Goal: Communication & Community: Share content

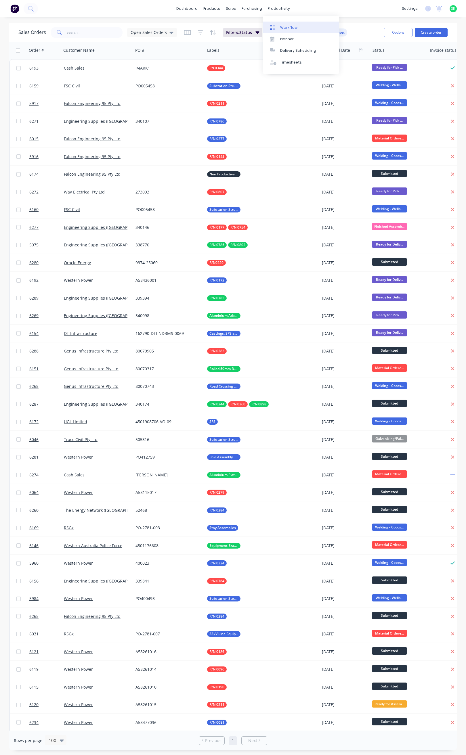
click at [278, 28] on div at bounding box center [274, 27] width 9 height 5
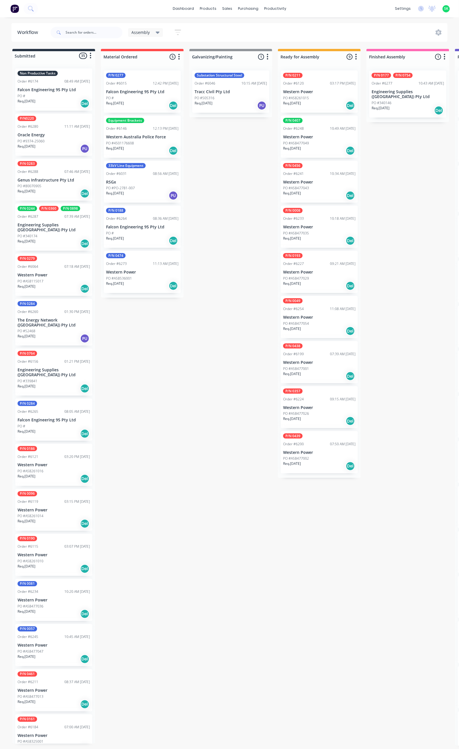
click at [59, 87] on p "Falcon Engineering 95 Pty Ltd" at bounding box center [54, 89] width 72 height 5
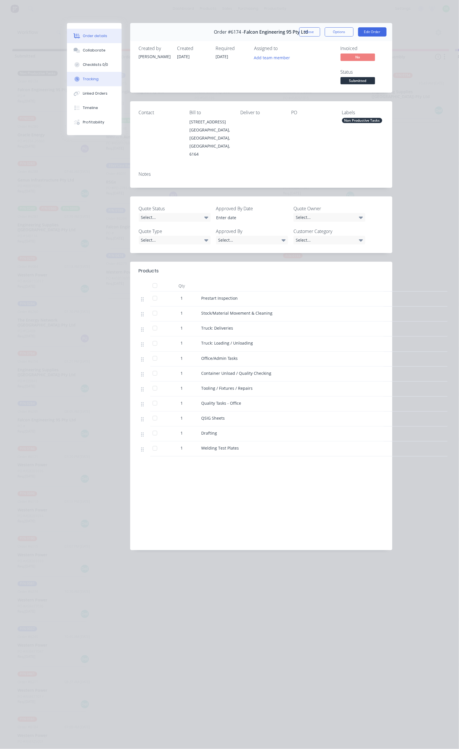
click at [67, 77] on button "Tracking" at bounding box center [94, 79] width 55 height 14
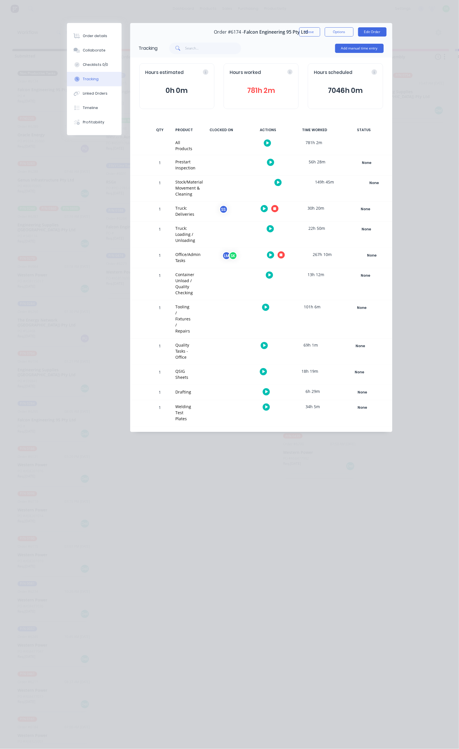
click at [283, 254] on icon "button" at bounding box center [281, 255] width 3 height 3
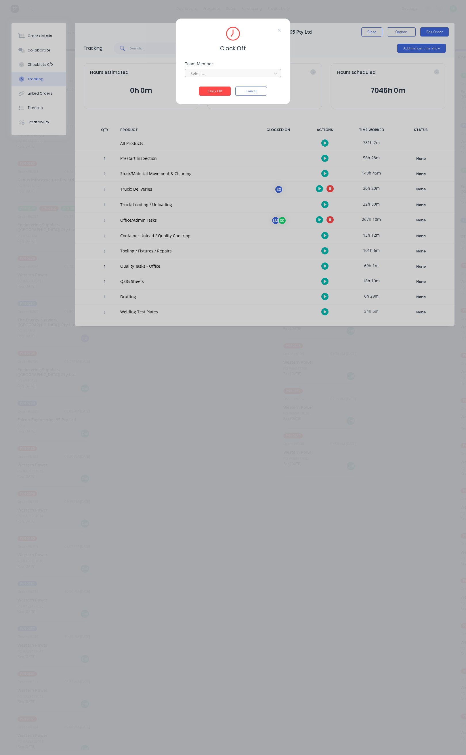
click at [255, 72] on div at bounding box center [229, 73] width 79 height 7
click at [211, 99] on div "[PERSON_NAME]" at bounding box center [233, 96] width 96 height 11
click at [215, 89] on button "Clock Off" at bounding box center [215, 91] width 32 height 9
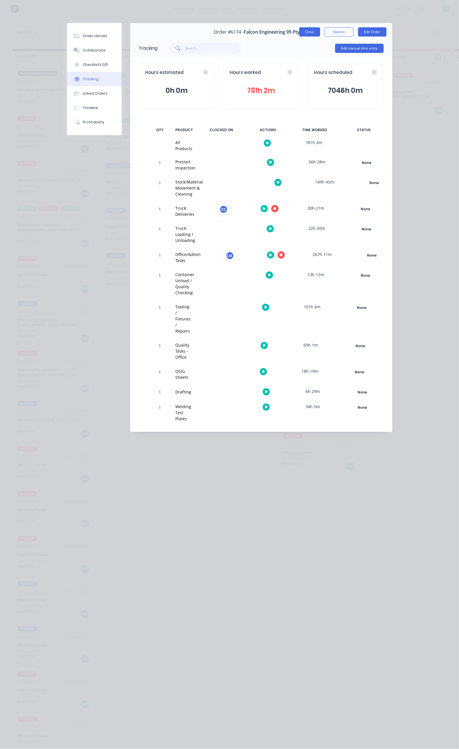
click at [320, 30] on button "Close" at bounding box center [309, 31] width 21 height 9
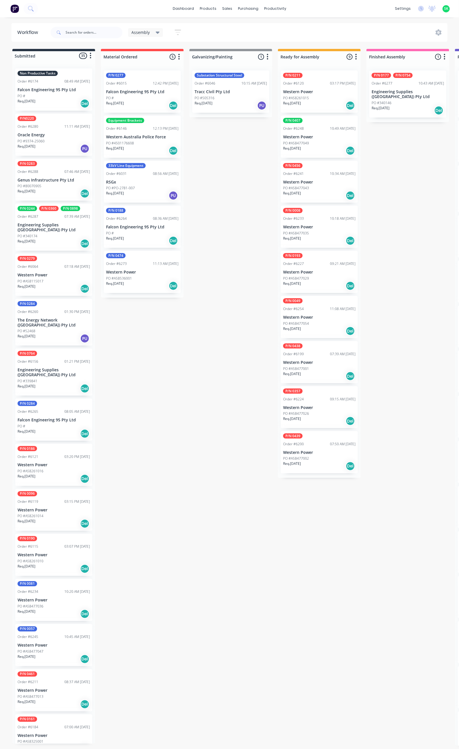
click at [56, 141] on div "PO #9374-25060" at bounding box center [54, 141] width 72 height 5
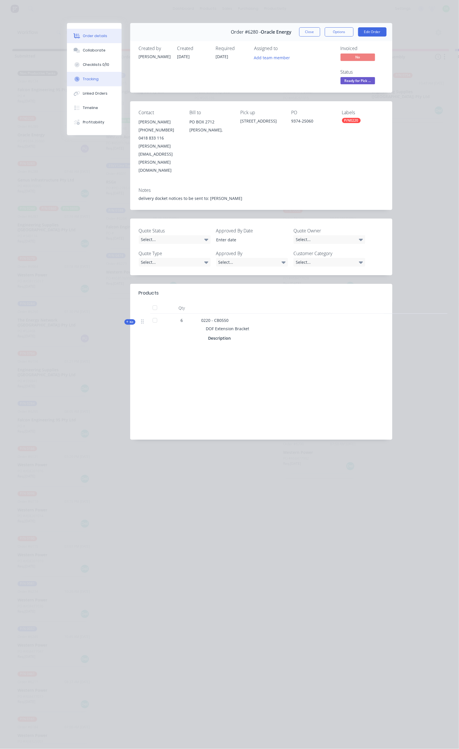
click at [67, 75] on button "Tracking" at bounding box center [94, 79] width 55 height 14
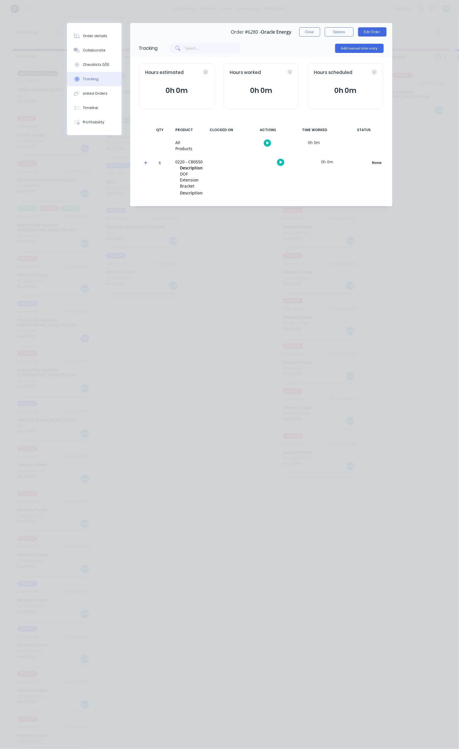
click at [271, 144] on button "button" at bounding box center [267, 142] width 7 height 7
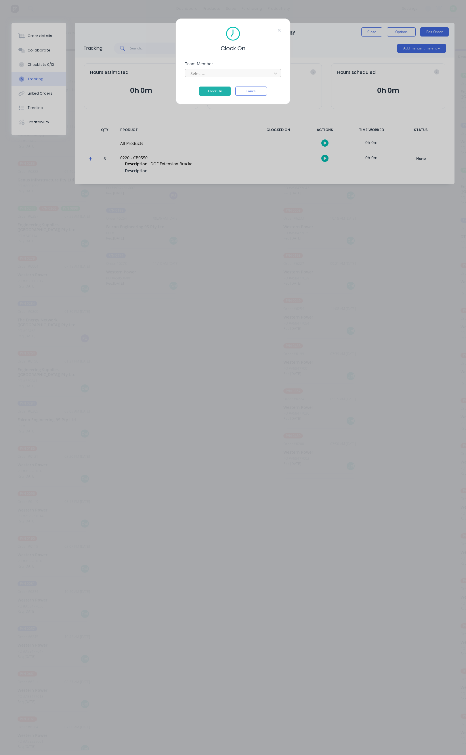
click at [256, 74] on div at bounding box center [229, 73] width 79 height 7
type input "ste"
click at [242, 85] on div "[PERSON_NAME]" at bounding box center [233, 86] width 96 height 11
click at [225, 91] on button "Clock On" at bounding box center [215, 91] width 32 height 9
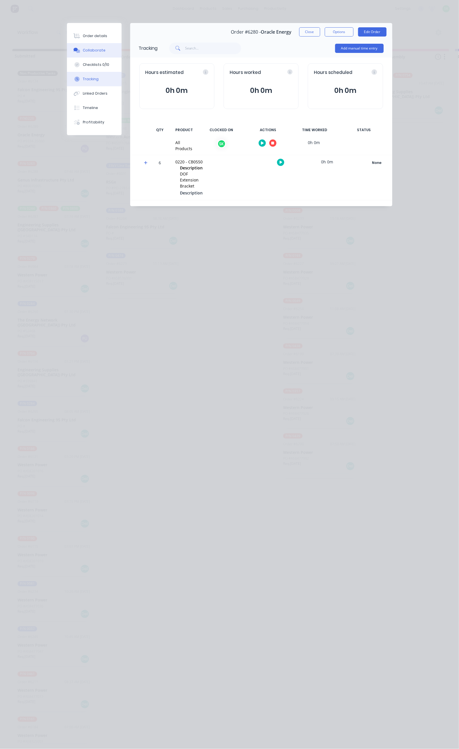
click at [83, 50] on div "Collaborate" at bounding box center [94, 50] width 23 height 5
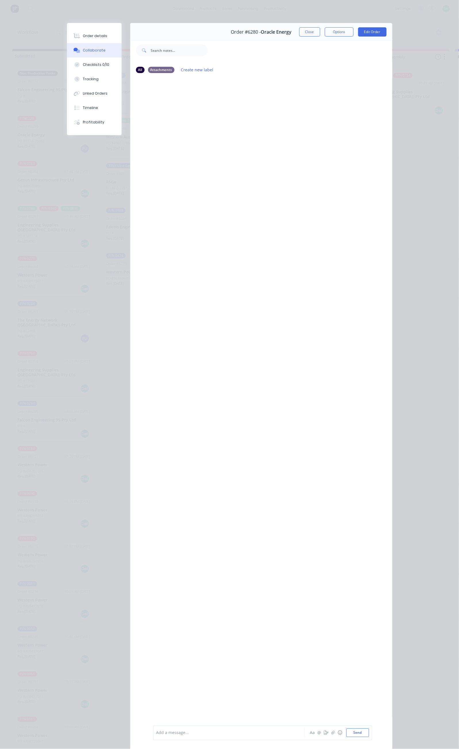
click at [156, 735] on div "Add a message..." at bounding box center [230, 732] width 148 height 9
click at [369, 733] on button "Send" at bounding box center [357, 732] width 23 height 9
click at [320, 33] on button "Close" at bounding box center [309, 31] width 21 height 9
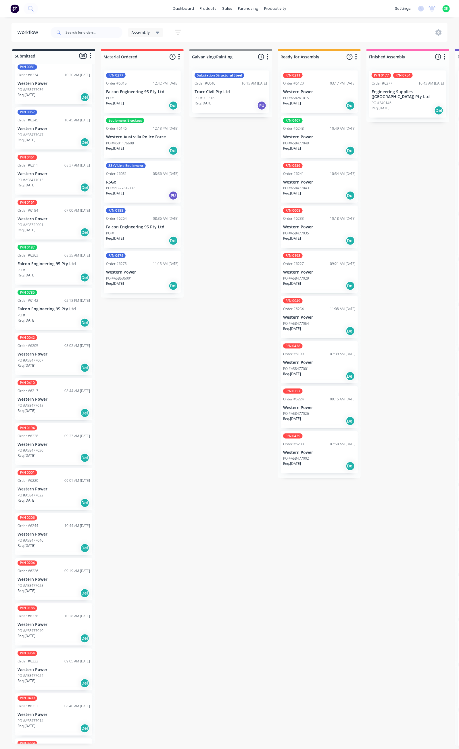
scroll to position [517, 0]
click at [318, 314] on div "P/N 0049 Order #6254 11:08 AM 19/08/25 Western Power PO #A58477054 Req. 16/11/2…" at bounding box center [319, 317] width 77 height 42
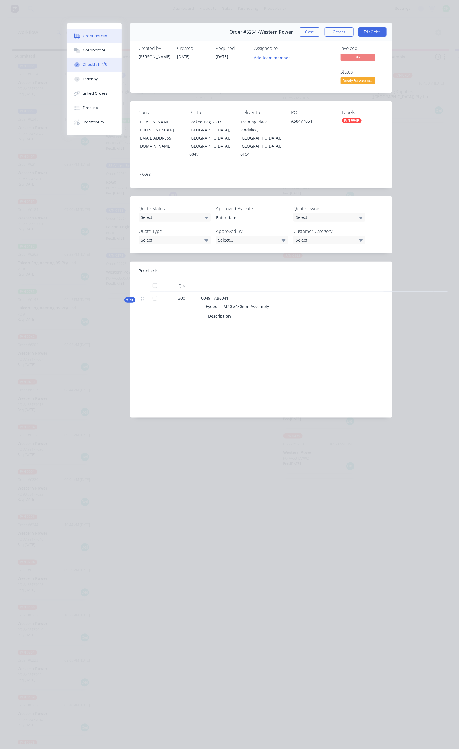
click at [67, 65] on button "Checklists 1/8" at bounding box center [94, 64] width 55 height 14
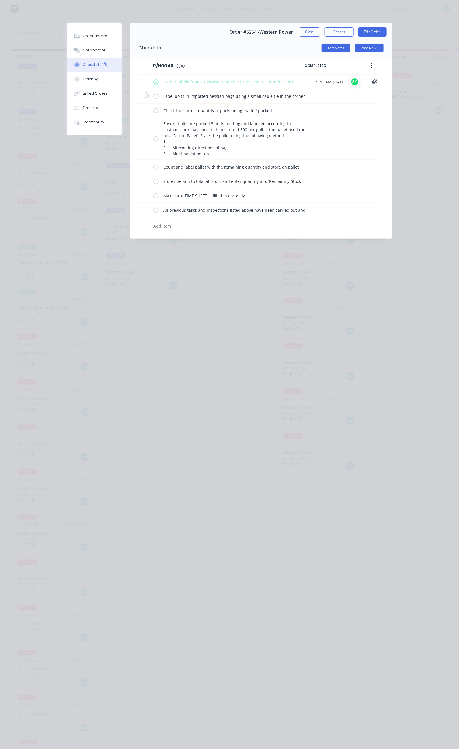
click at [154, 96] on label at bounding box center [156, 96] width 5 height 6
click at [0, 0] on input "checkbox" at bounding box center [0, 0] width 0 height 0
drag, startPoint x: 100, startPoint y: 111, endPoint x: 100, endPoint y: 119, distance: 8.6
click at [154, 112] on label at bounding box center [156, 111] width 5 height 6
click at [0, 0] on input "checkbox" at bounding box center [0, 0] width 0 height 0
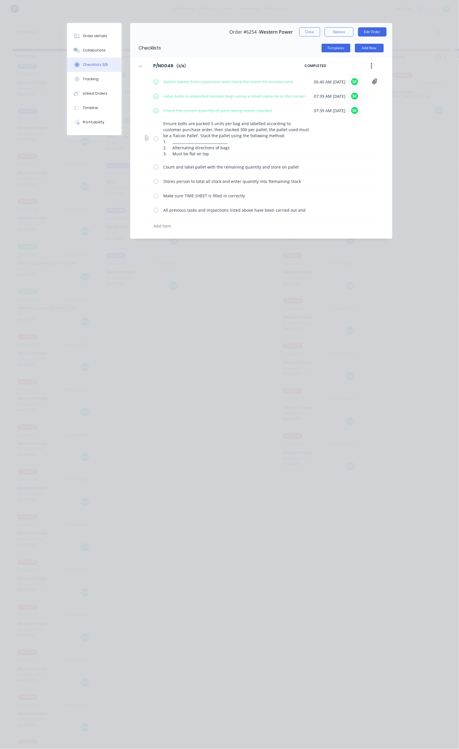
click at [154, 139] on label at bounding box center [156, 139] width 5 height 6
click at [0, 0] on input "checkbox" at bounding box center [0, 0] width 0 height 0
click at [154, 166] on label at bounding box center [156, 167] width 5 height 6
click at [0, 0] on input "checkbox" at bounding box center [0, 0] width 0 height 0
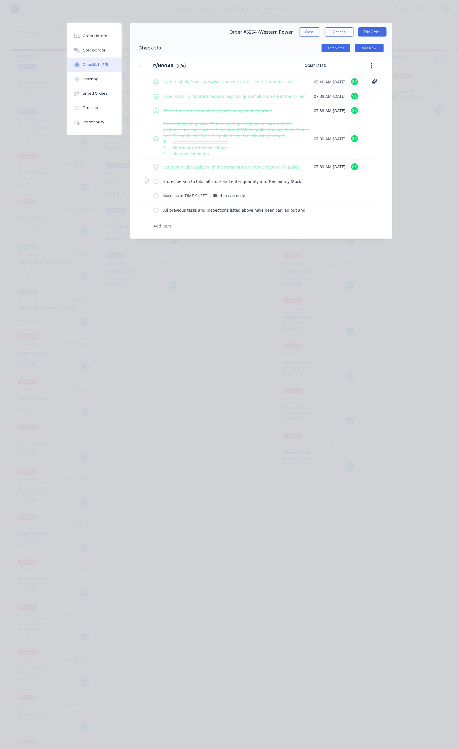
click at [154, 181] on label at bounding box center [156, 181] width 5 height 6
click at [0, 0] on input "checkbox" at bounding box center [0, 0] width 0 height 0
click at [154, 197] on label at bounding box center [156, 195] width 5 height 6
click at [0, 0] on input "checkbox" at bounding box center [0, 0] width 0 height 0
click at [154, 212] on label at bounding box center [156, 210] width 5 height 6
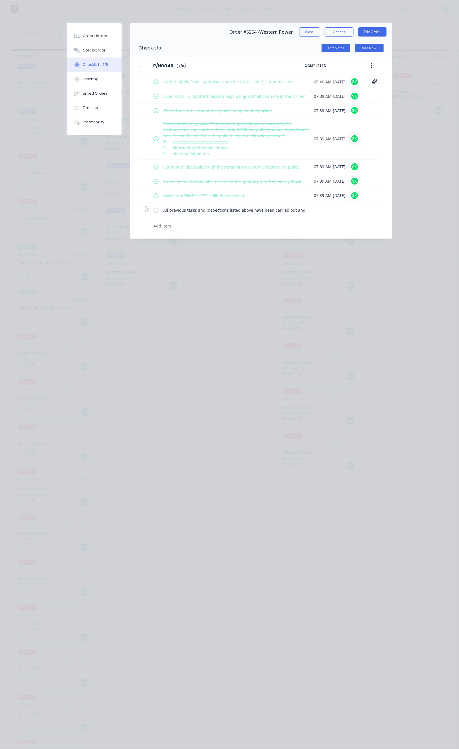
click at [0, 0] on input "checkbox" at bounding box center [0, 0] width 0 height 0
click at [67, 82] on button "Tracking" at bounding box center [94, 79] width 55 height 14
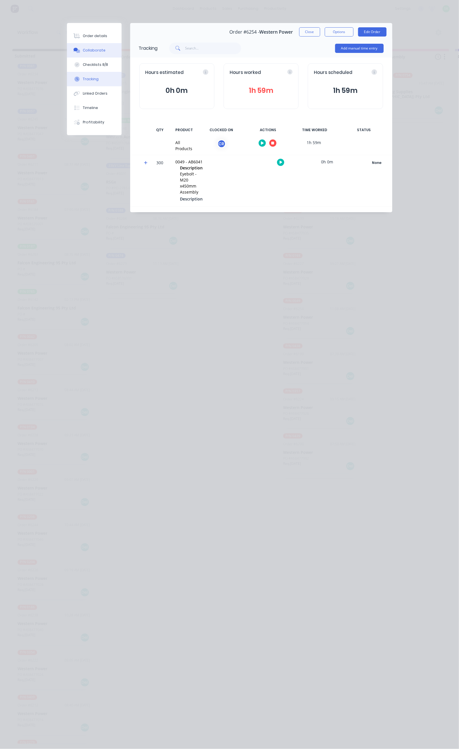
click at [83, 48] on div "Collaborate" at bounding box center [94, 50] width 23 height 5
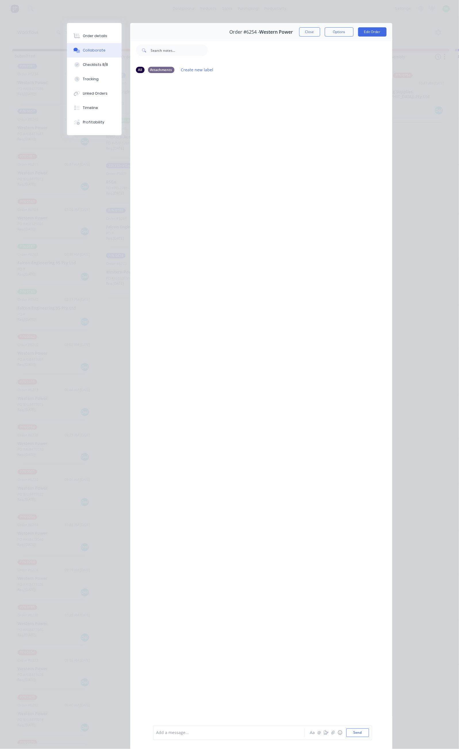
click at [157, 733] on div at bounding box center [231, 733] width 148 height 6
click at [320, 32] on button "Close" at bounding box center [309, 31] width 21 height 9
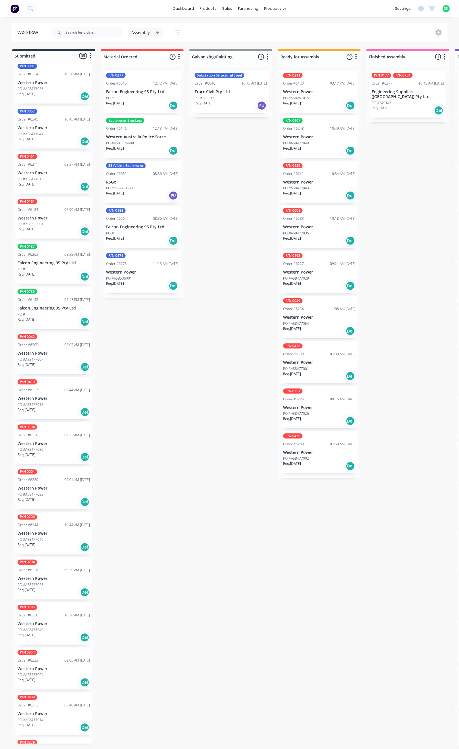
click at [62, 531] on p "Western Power" at bounding box center [54, 533] width 72 height 5
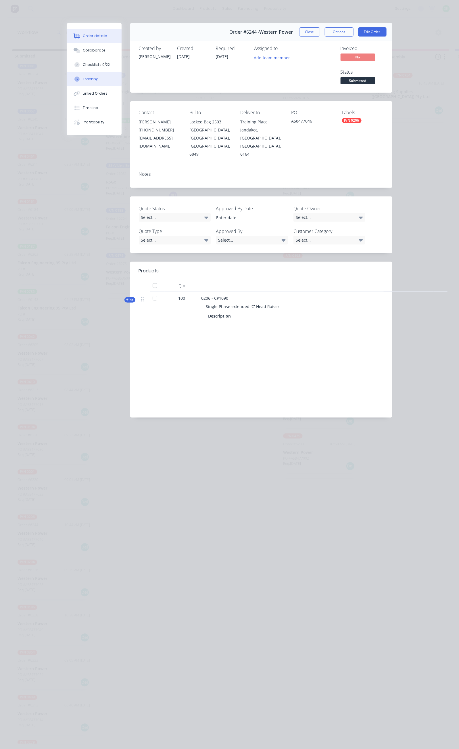
click at [67, 80] on button "Tracking" at bounding box center [94, 79] width 55 height 14
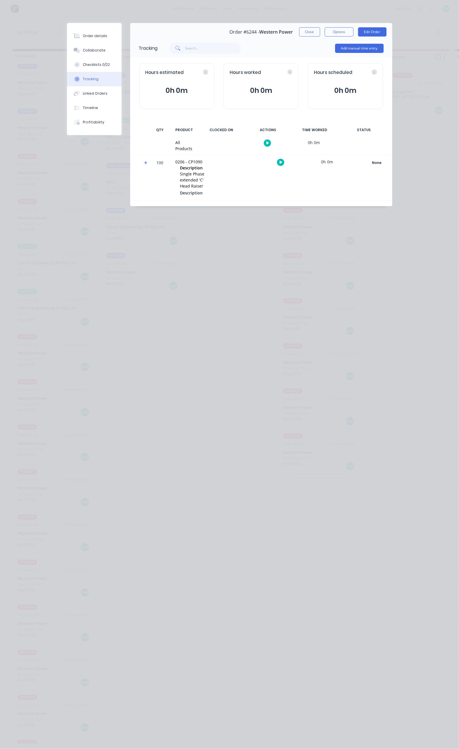
click at [289, 141] on div at bounding box center [267, 143] width 43 height 14
click at [269, 141] on icon "button" at bounding box center [267, 143] width 3 height 4
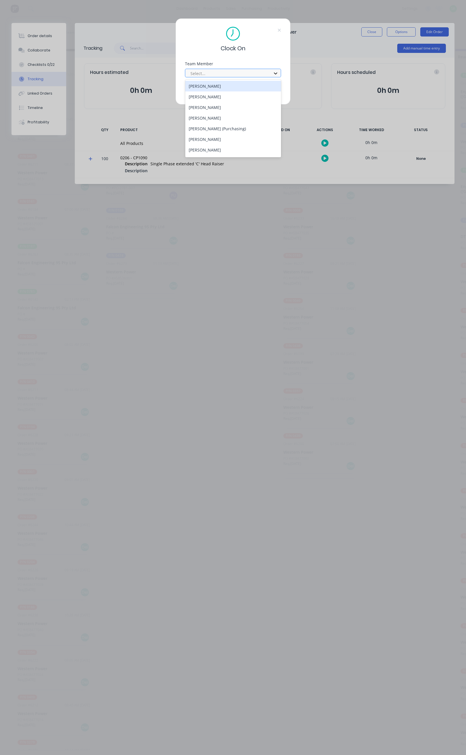
click at [276, 72] on icon at bounding box center [276, 73] width 6 height 6
type input "s"
click at [234, 94] on div "[PERSON_NAME]" at bounding box center [233, 96] width 96 height 11
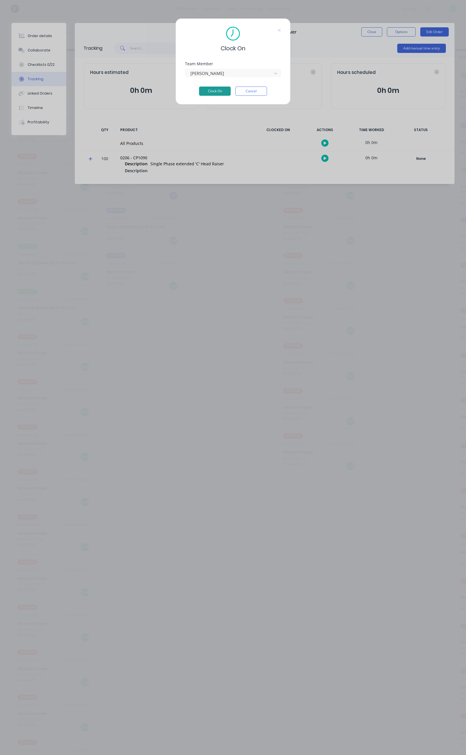
click at [222, 91] on button "Clock On" at bounding box center [215, 91] width 32 height 9
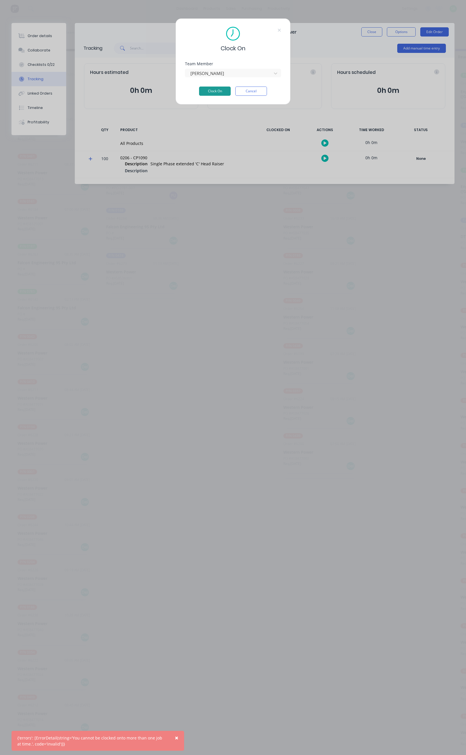
click at [215, 89] on button "Clock On" at bounding box center [215, 91] width 32 height 9
click at [176, 737] on span "×" at bounding box center [176, 738] width 3 height 8
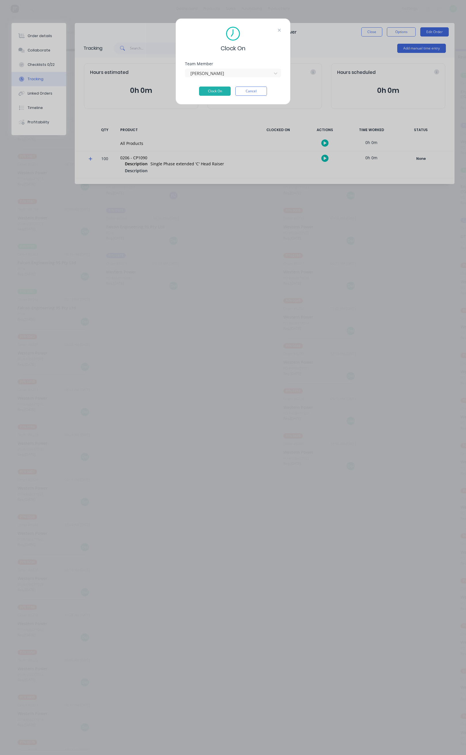
click at [278, 29] on icon at bounding box center [278, 30] width 3 height 5
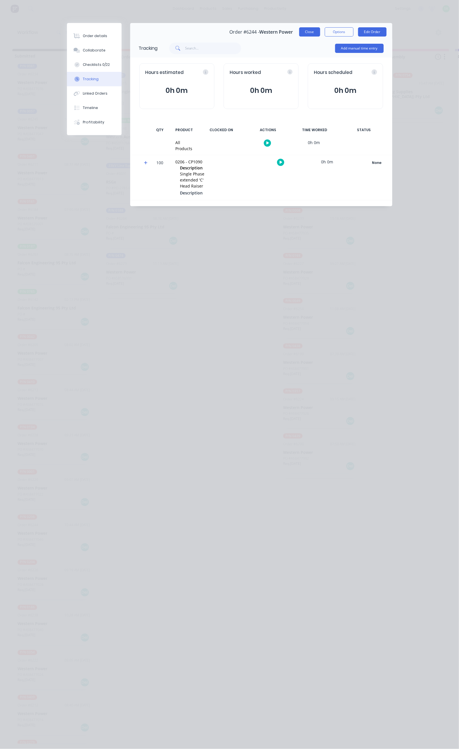
click at [320, 31] on button "Close" at bounding box center [309, 31] width 21 height 9
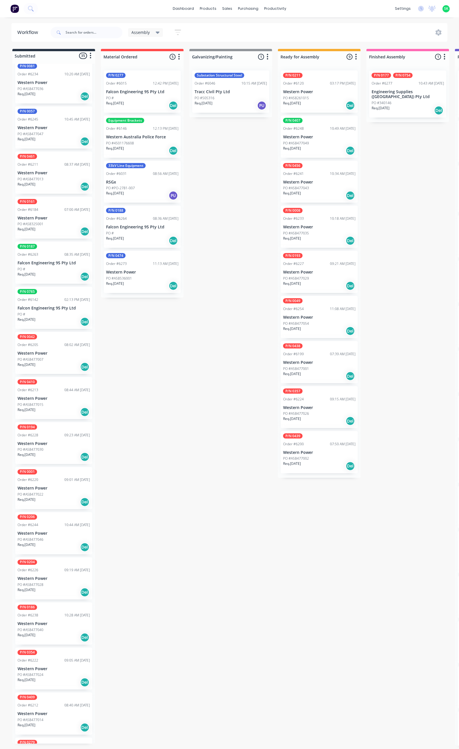
click at [314, 320] on div "P/N 0049 Order #6254 11:08 AM 19/08/25 Western Power PO #A58477054 Req. 16/11/2…" at bounding box center [319, 317] width 77 height 42
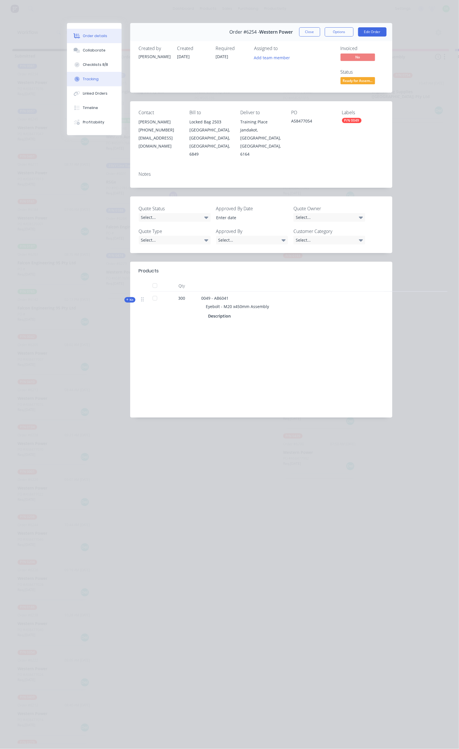
click at [67, 76] on button "Tracking" at bounding box center [94, 79] width 55 height 14
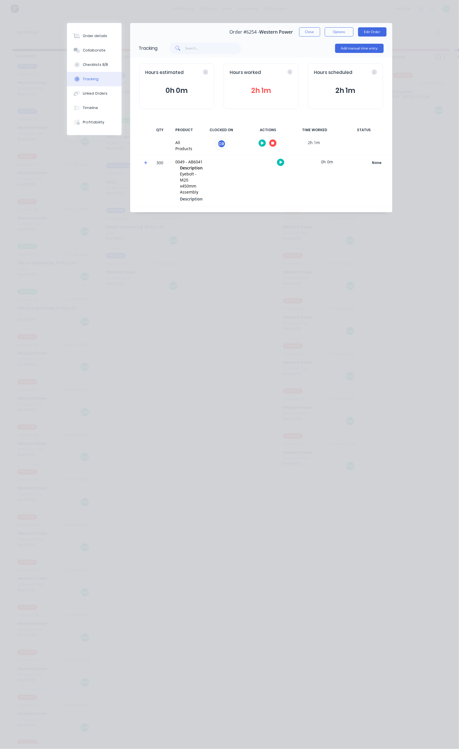
click at [274, 143] on icon "button" at bounding box center [272, 143] width 3 height 3
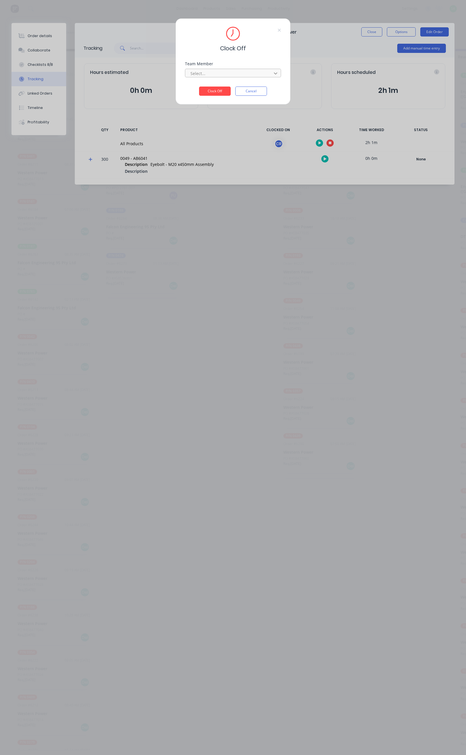
click at [273, 75] on icon at bounding box center [276, 73] width 6 height 6
drag, startPoint x: 248, startPoint y: 84, endPoint x: 242, endPoint y: 84, distance: 6.0
click at [248, 84] on div "[PERSON_NAME]" at bounding box center [233, 86] width 96 height 11
click at [221, 88] on button "Clock Off" at bounding box center [215, 91] width 32 height 9
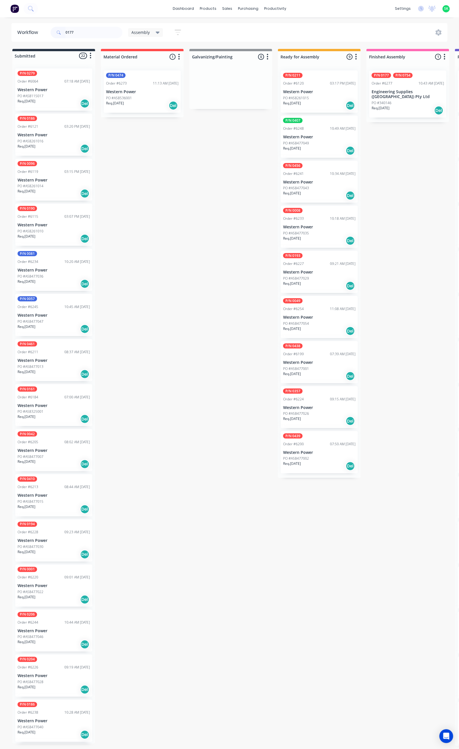
drag, startPoint x: 78, startPoint y: 34, endPoint x: 55, endPoint y: 37, distance: 22.7
click at [55, 37] on div "0177" at bounding box center [87, 32] width 72 height 11
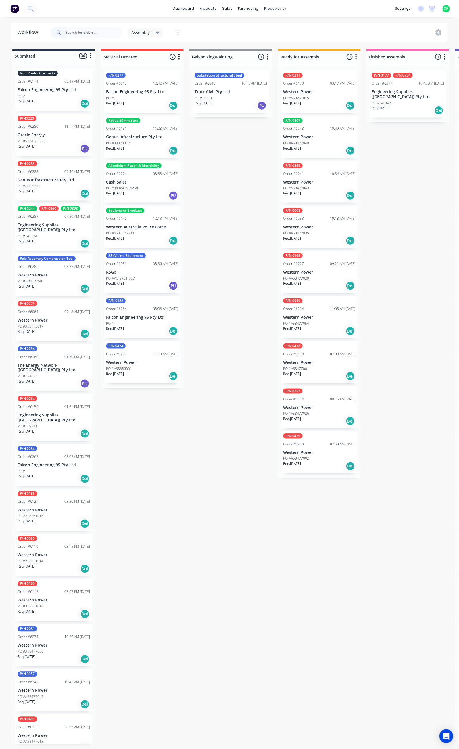
click at [47, 142] on div "PO #9374-25060" at bounding box center [54, 141] width 72 height 5
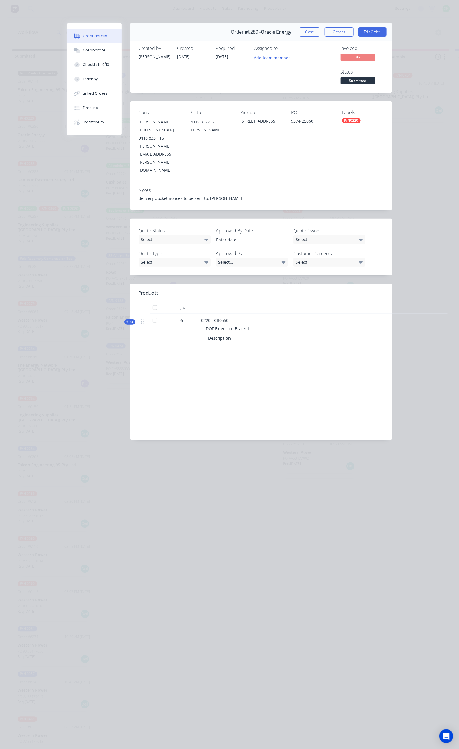
drag, startPoint x: 358, startPoint y: 31, endPoint x: 340, endPoint y: 32, distance: 18.4
click at [320, 32] on button "Close" at bounding box center [309, 31] width 21 height 9
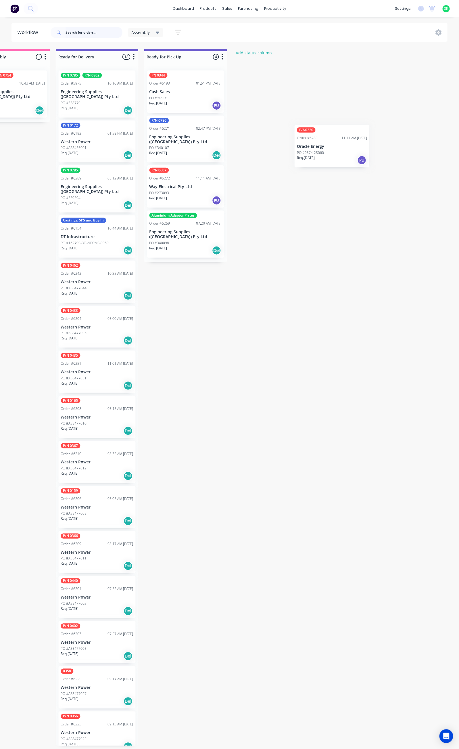
scroll to position [0, 400]
drag, startPoint x: 44, startPoint y: 140, endPoint x: 181, endPoint y: 275, distance: 191.5
click at [181, 275] on div "Submitted 36 Status colour #273444 hex #273444 Save Cancel Summaries Total orde…" at bounding box center [117, 397] width 1042 height 697
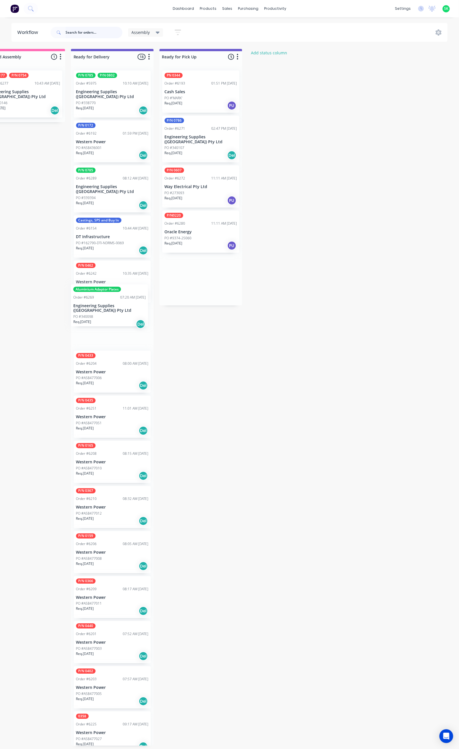
scroll to position [0, 381]
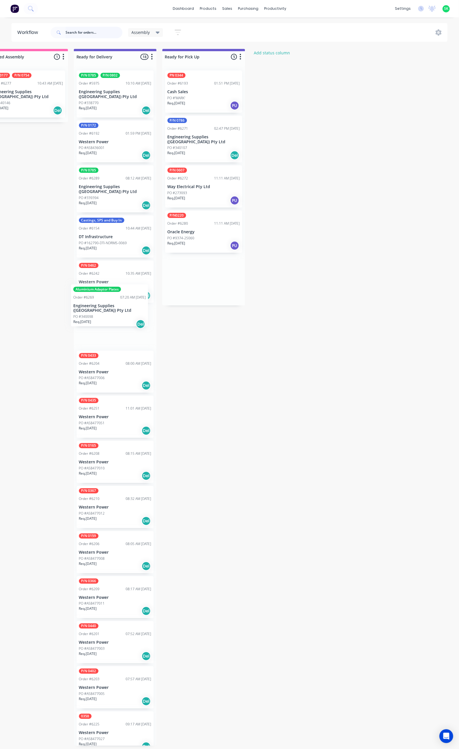
drag, startPoint x: 199, startPoint y: 221, endPoint x: 121, endPoint y: 300, distance: 111.2
click at [121, 300] on div "Submitted 35 Status colour #273444 hex #273444 Save Cancel Summaries Total orde…" at bounding box center [135, 397] width 1042 height 697
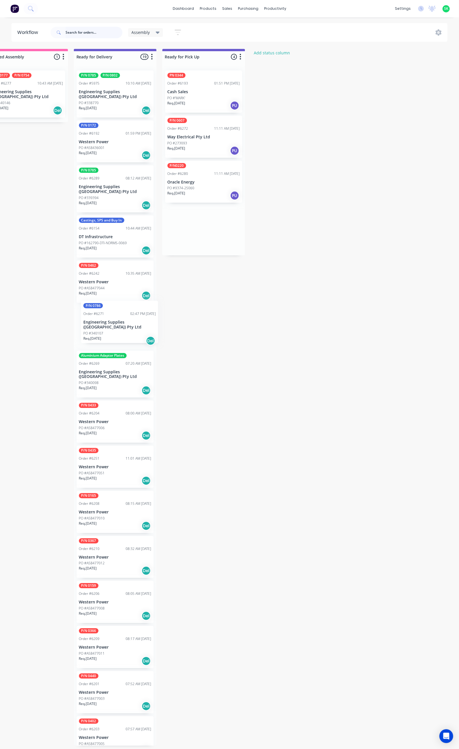
drag, startPoint x: 205, startPoint y: 144, endPoint x: 126, endPoint y: 323, distance: 195.9
click at [126, 323] on div "Submitted 35 Status colour #273444 hex #273444 Save Cancel Summaries Total orde…" at bounding box center [135, 397] width 1042 height 697
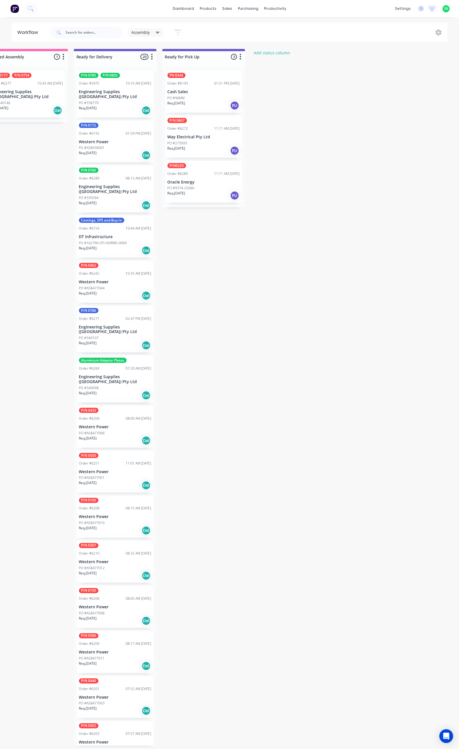
click at [205, 187] on div "PO #9374-25060" at bounding box center [204, 187] width 72 height 5
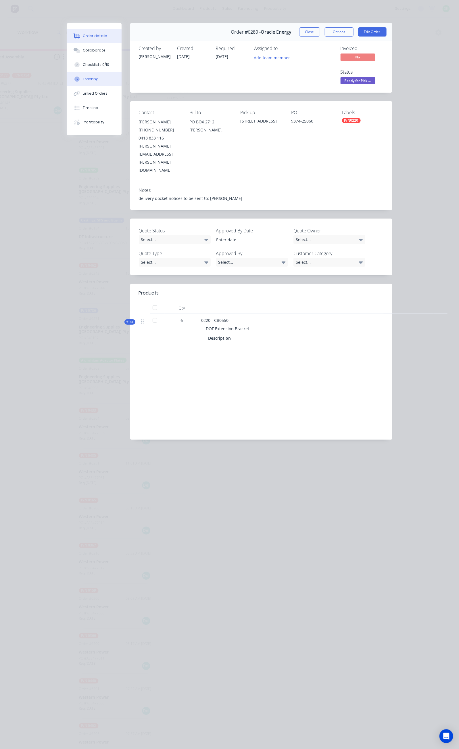
click at [67, 78] on button "Tracking" at bounding box center [94, 79] width 55 height 14
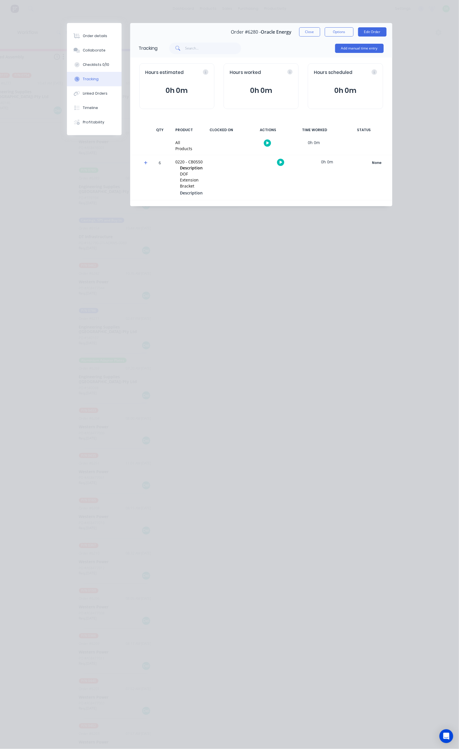
click at [284, 159] on button "button" at bounding box center [280, 162] width 7 height 7
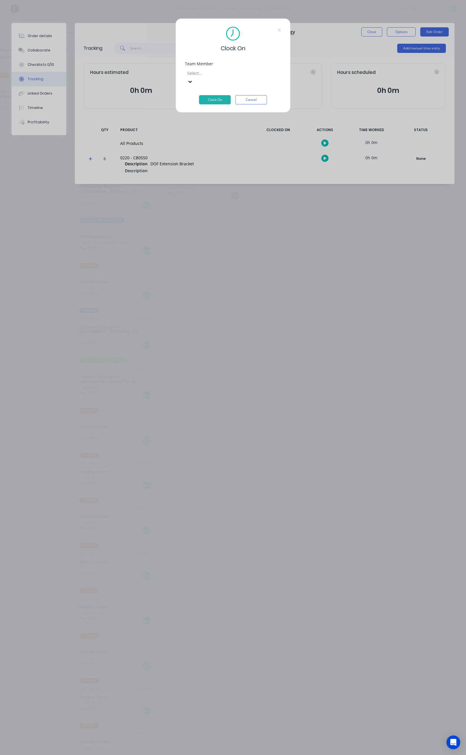
click at [252, 71] on div at bounding box center [228, 73] width 83 height 7
click at [248, 73] on div at bounding box center [228, 73] width 83 height 7
type input "st"
click at [253, 95] on button "Cancel" at bounding box center [251, 99] width 32 height 9
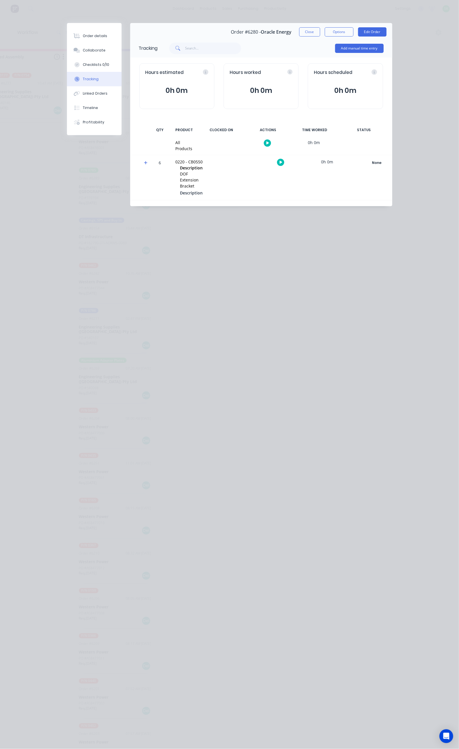
click at [271, 144] on button "button" at bounding box center [267, 142] width 7 height 7
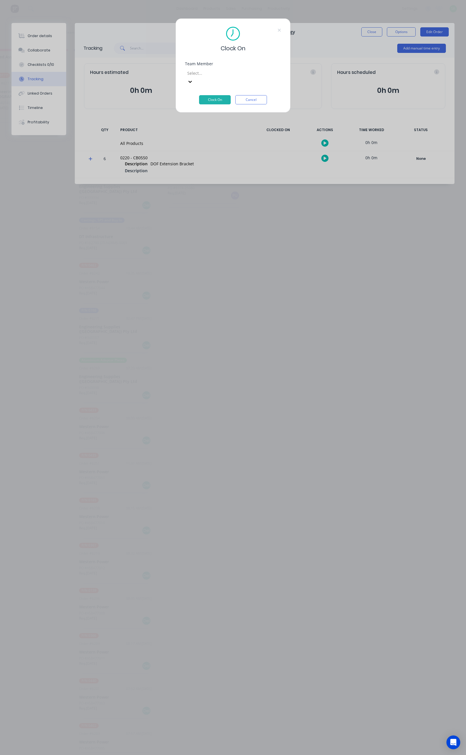
click at [218, 75] on div at bounding box center [228, 73] width 83 height 7
type input "stephen kane"
click at [214, 95] on button "Clock On" at bounding box center [215, 99] width 32 height 9
click at [190, 81] on icon at bounding box center [187, 82] width 3 height 2
type input "ste"
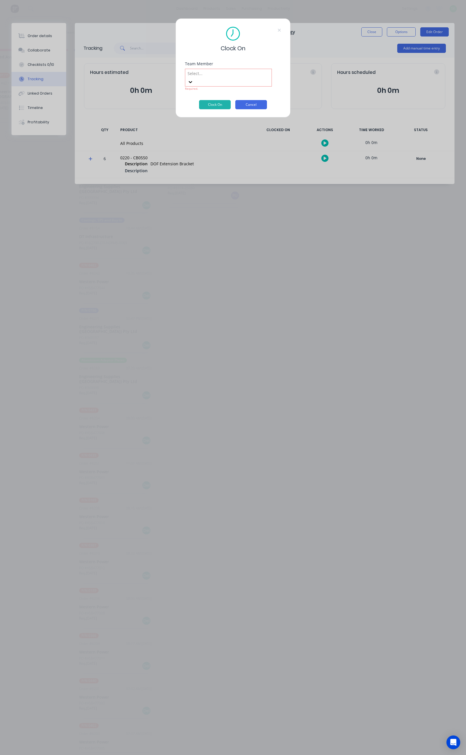
click at [253, 100] on button "Cancel" at bounding box center [251, 104] width 32 height 9
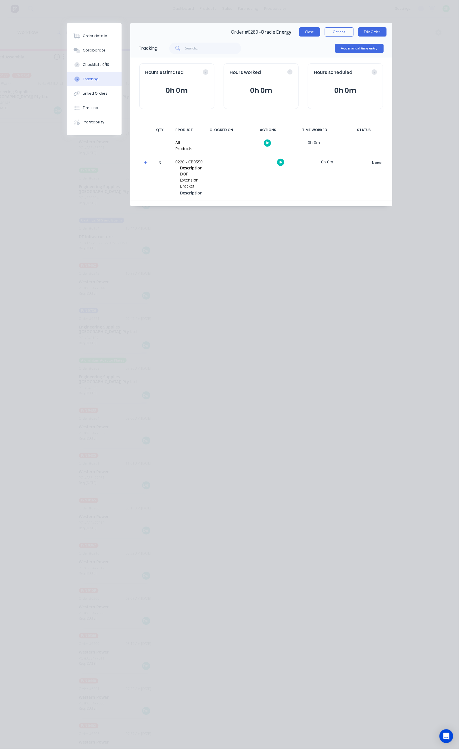
click at [320, 30] on button "Close" at bounding box center [309, 31] width 21 height 9
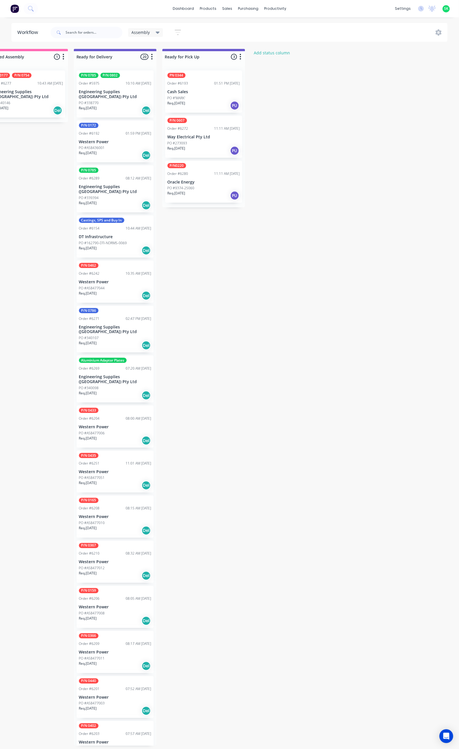
click at [246, 316] on div "Submitted 35 Status colour #273444 hex #273444 Save Cancel Summaries Total orde…" at bounding box center [135, 397] width 1042 height 697
click at [197, 185] on div "PO #9374-25060" at bounding box center [204, 187] width 72 height 5
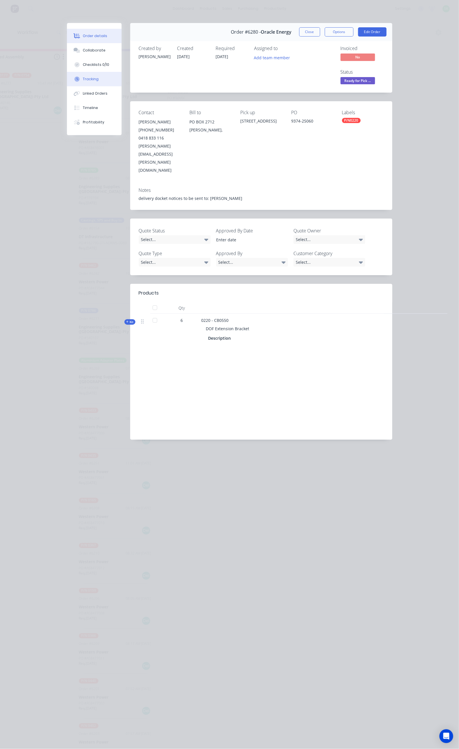
click at [67, 75] on button "Tracking" at bounding box center [94, 79] width 55 height 14
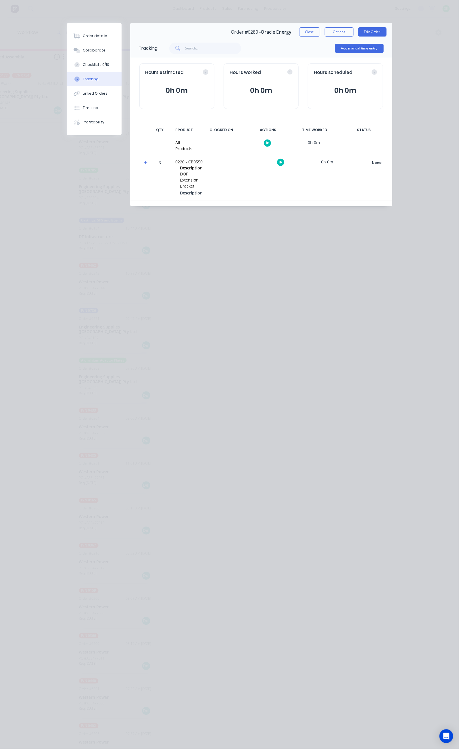
click at [271, 141] on button "button" at bounding box center [267, 142] width 7 height 7
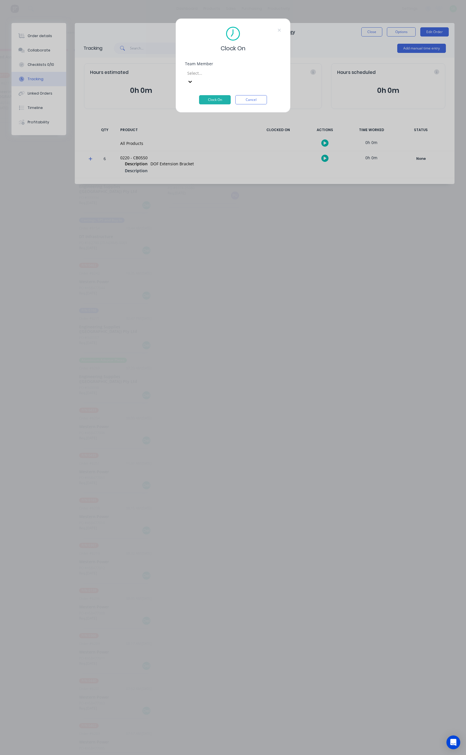
click at [244, 74] on div at bounding box center [228, 73] width 83 height 7
type input "stephen kane"
click at [217, 95] on button "Clock On" at bounding box center [215, 99] width 32 height 9
click at [257, 100] on button "Cancel" at bounding box center [251, 104] width 32 height 9
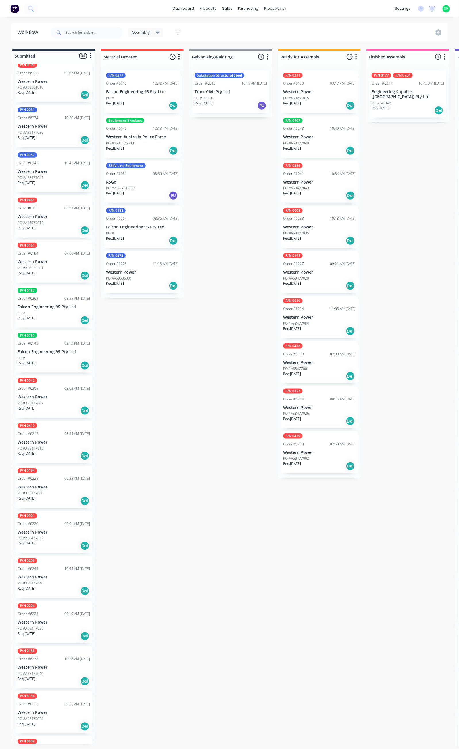
scroll to position [431, 0]
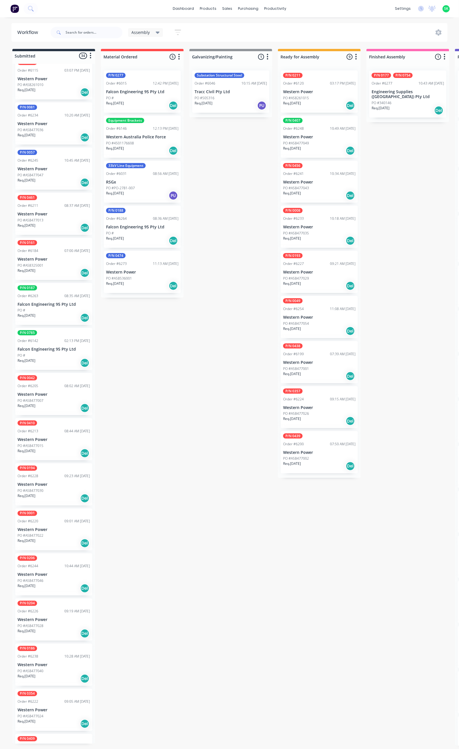
click at [55, 578] on div "PO #A58477046" at bounding box center [54, 580] width 72 height 5
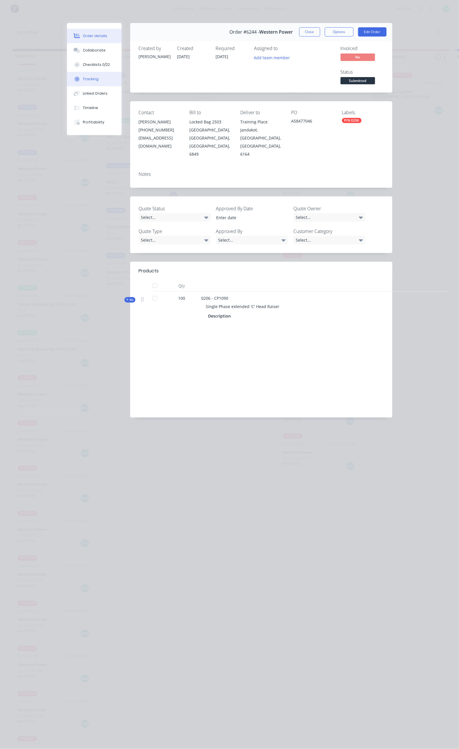
click at [67, 76] on button "Tracking" at bounding box center [94, 79] width 55 height 14
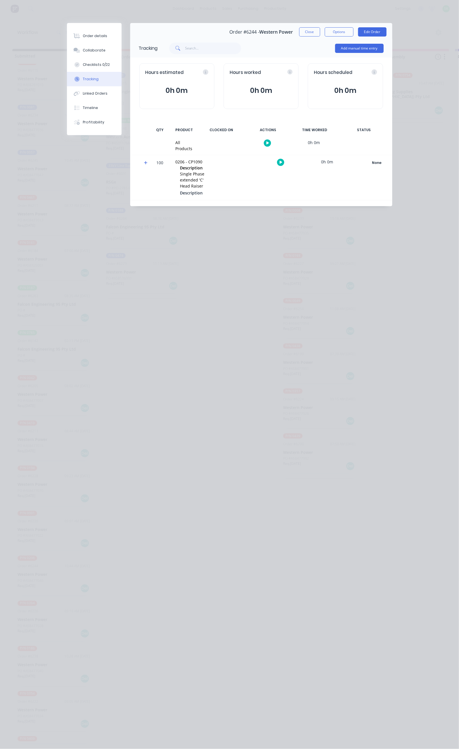
click at [269, 143] on icon "button" at bounding box center [267, 142] width 3 height 3
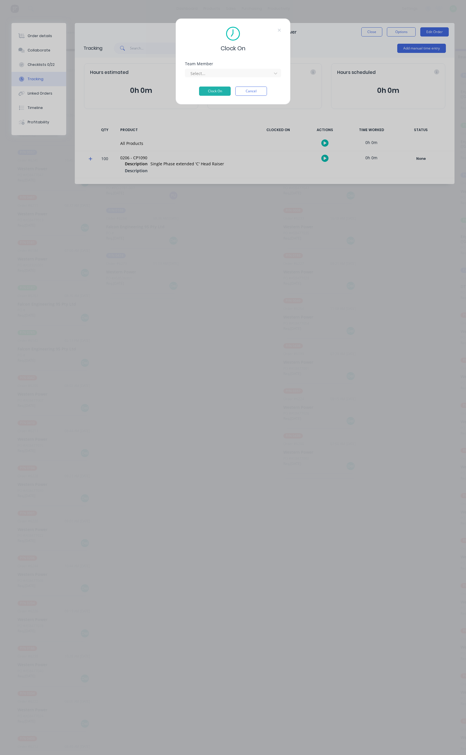
click at [234, 78] on div "Team Member Select..." at bounding box center [233, 74] width 96 height 25
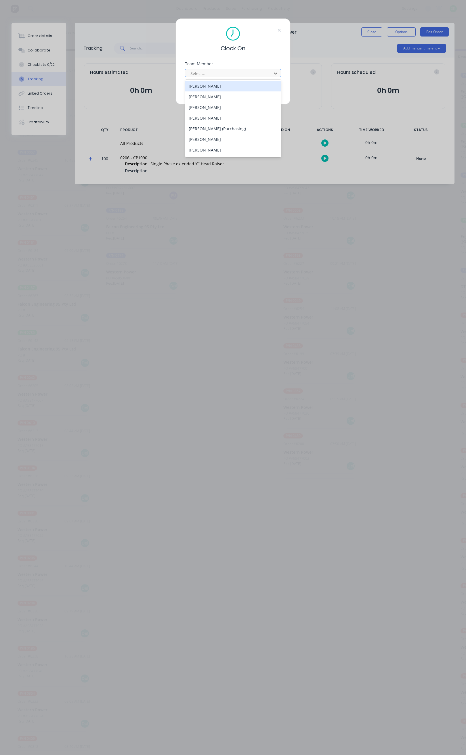
click at [233, 75] on div at bounding box center [229, 73] width 79 height 7
click at [219, 149] on div "[PERSON_NAME]" at bounding box center [233, 150] width 96 height 11
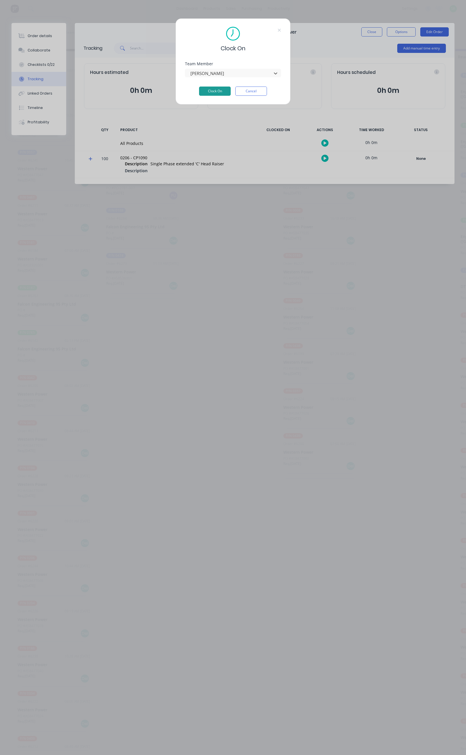
click at [216, 89] on button "Clock On" at bounding box center [215, 91] width 32 height 9
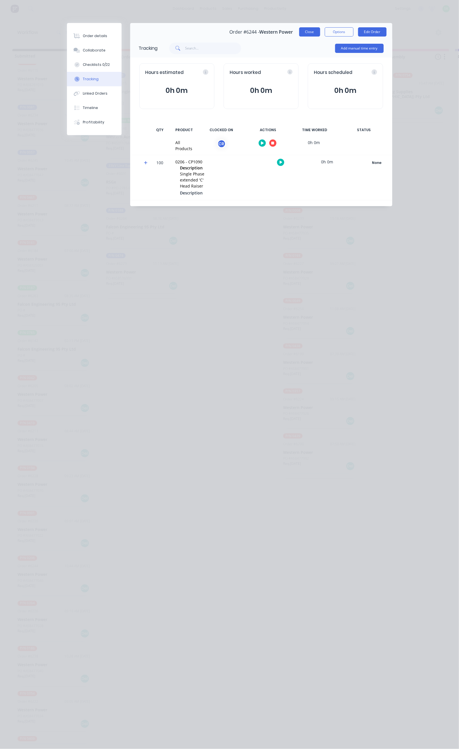
click at [320, 30] on button "Close" at bounding box center [309, 31] width 21 height 9
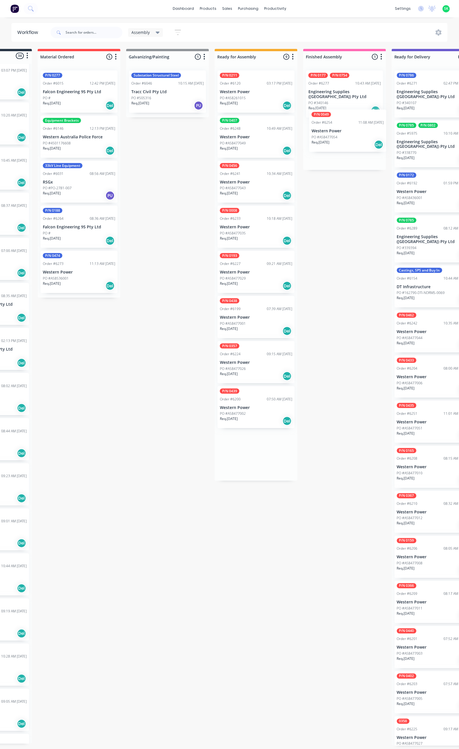
drag, startPoint x: 312, startPoint y: 312, endPoint x: 342, endPoint y: 124, distance: 190.9
click at [342, 124] on div "Submitted 34 Status colour #273444 hex #273444 Save Cancel Summaries Total orde…" at bounding box center [453, 397] width 1042 height 697
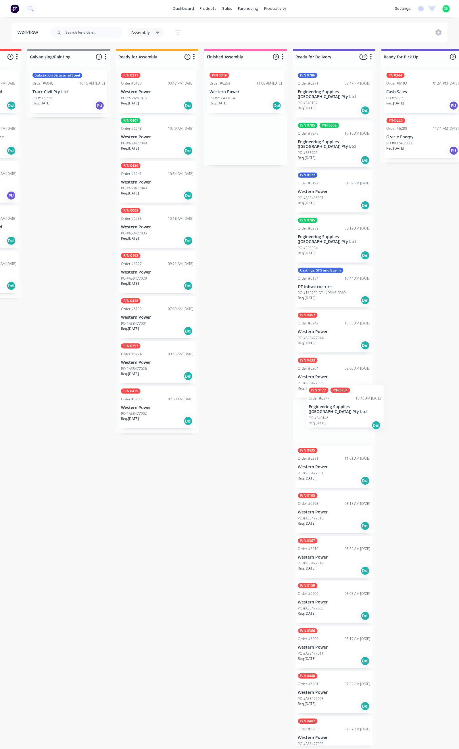
scroll to position [0, 164]
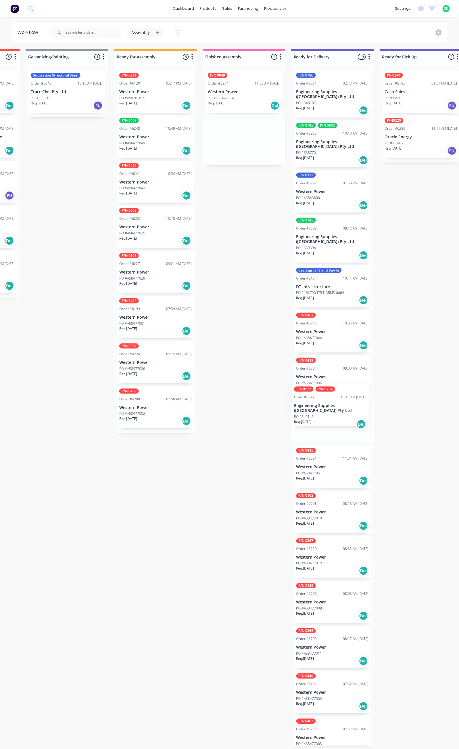
drag, startPoint x: 336, startPoint y: 85, endPoint x: 327, endPoint y: 400, distance: 315.8
click at [327, 400] on div "Submitted 34 Status colour #273444 hex #273444 Save Cancel Summaries Total orde…" at bounding box center [353, 397] width 1042 height 697
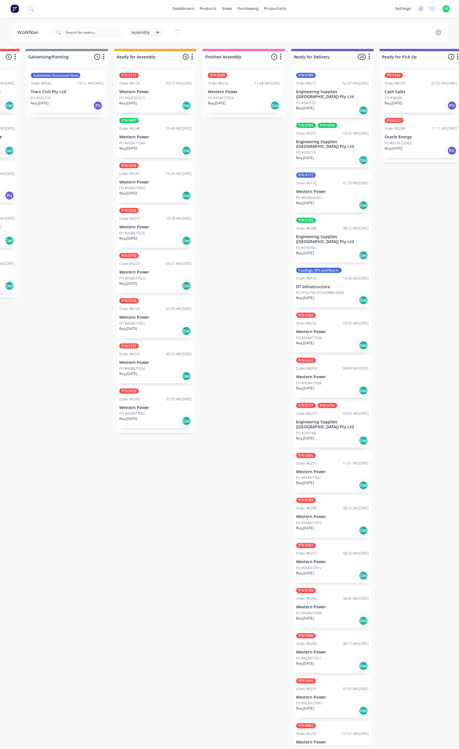
click at [411, 141] on p "PO #9374-25060" at bounding box center [398, 143] width 27 height 5
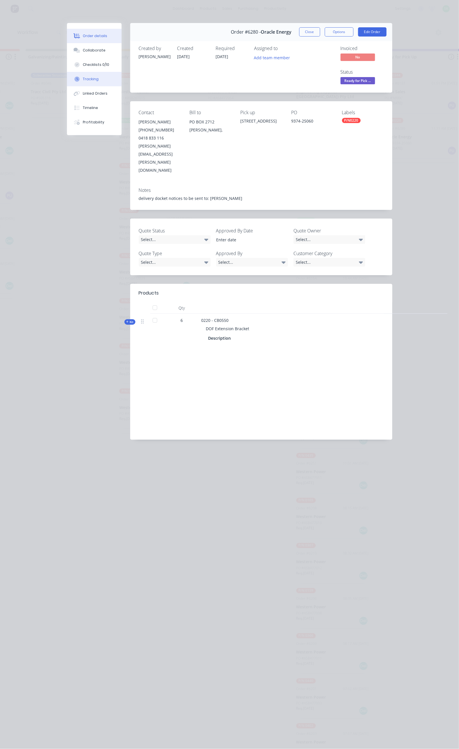
click at [67, 75] on button "Tracking" at bounding box center [94, 79] width 55 height 14
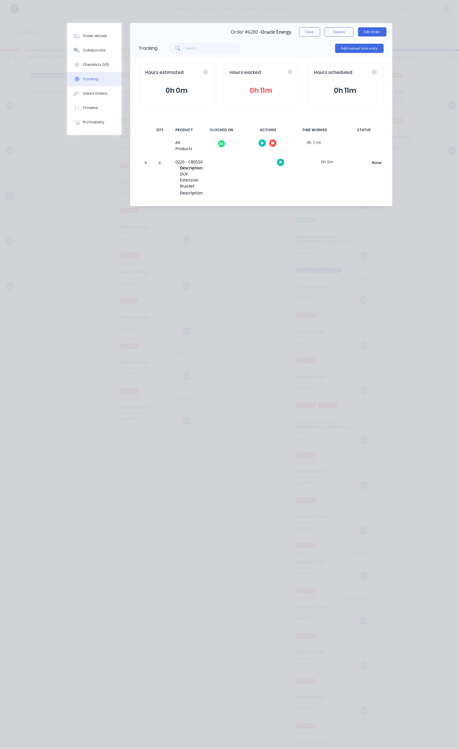
click at [274, 142] on icon "button" at bounding box center [272, 143] width 3 height 4
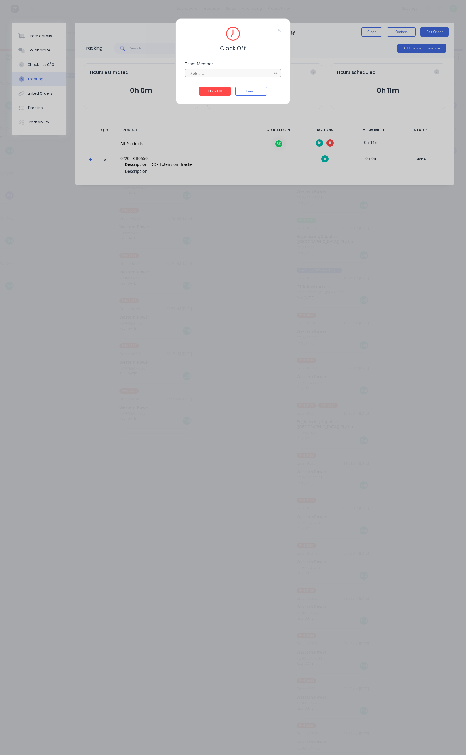
click at [275, 74] on icon at bounding box center [275, 73] width 3 height 2
click at [78, 88] on div "[PERSON_NAME]" at bounding box center [69, 86] width 96 height 11
click at [218, 91] on button "Clock Off" at bounding box center [215, 91] width 32 height 9
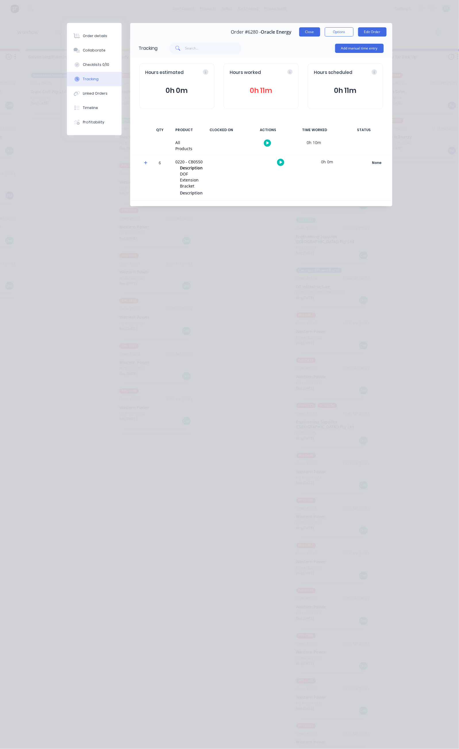
drag, startPoint x: 359, startPoint y: 31, endPoint x: 310, endPoint y: 31, distance: 48.6
click at [320, 31] on button "Close" at bounding box center [309, 31] width 21 height 9
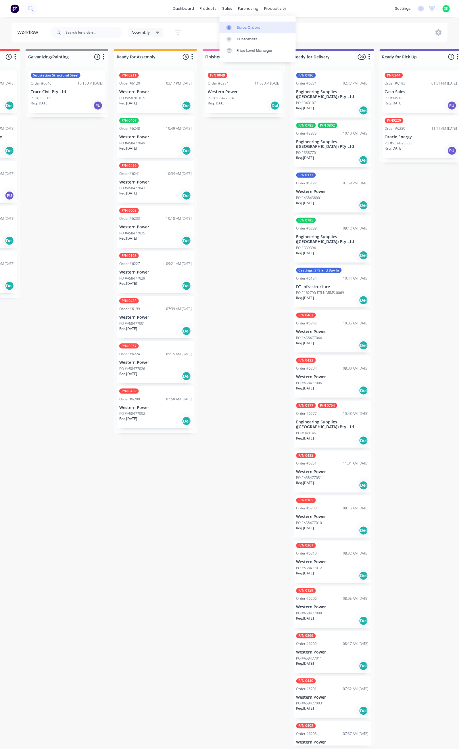
click at [245, 26] on div "Sales Orders" at bounding box center [249, 27] width 24 height 5
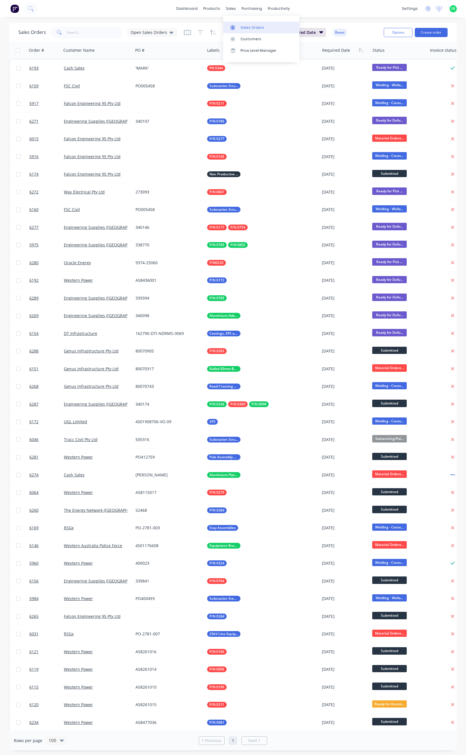
click at [240, 25] on div "Sales Orders" at bounding box center [252, 27] width 24 height 5
click at [74, 28] on input "text" at bounding box center [95, 32] width 56 height 11
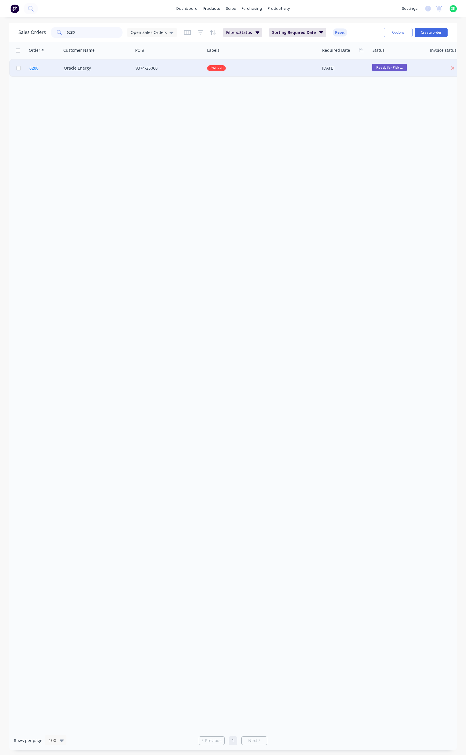
type input "6280"
click at [33, 67] on span "6280" at bounding box center [33, 68] width 9 height 6
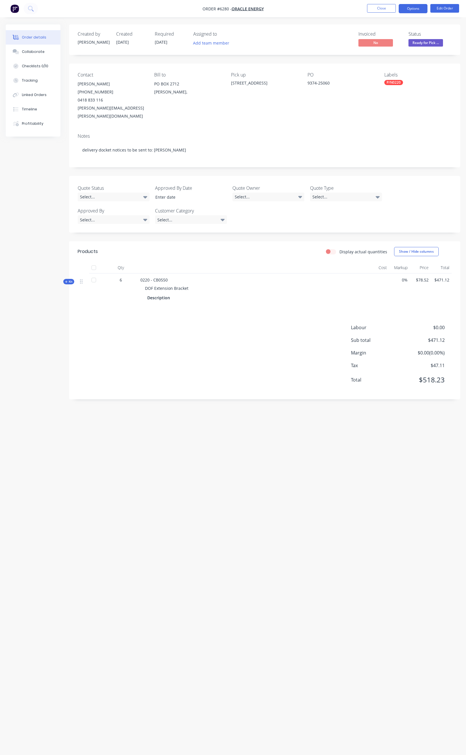
click at [411, 8] on button "Options" at bounding box center [412, 8] width 29 height 9
click at [395, 58] on div "Order Confirmation" at bounding box center [395, 58] width 53 height 8
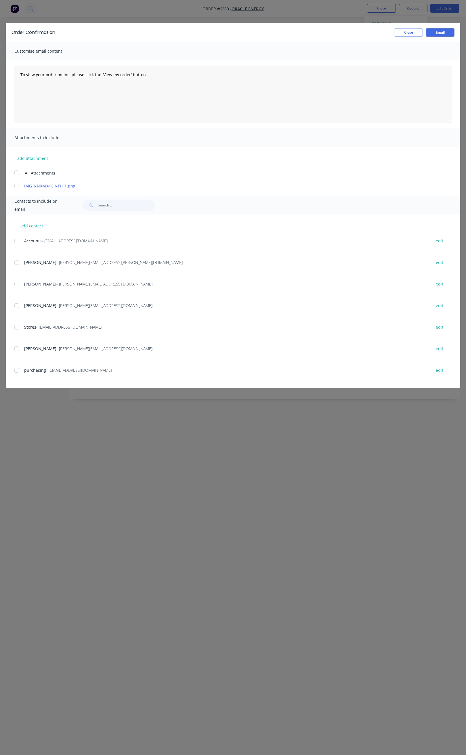
click at [16, 304] on div at bounding box center [16, 305] width 11 height 11
click at [18, 261] on div at bounding box center [16, 262] width 11 height 11
click at [17, 325] on div at bounding box center [16, 326] width 11 height 11
drag, startPoint x: 17, startPoint y: 346, endPoint x: 18, endPoint y: 356, distance: 10.7
click at [17, 346] on div at bounding box center [16, 348] width 11 height 11
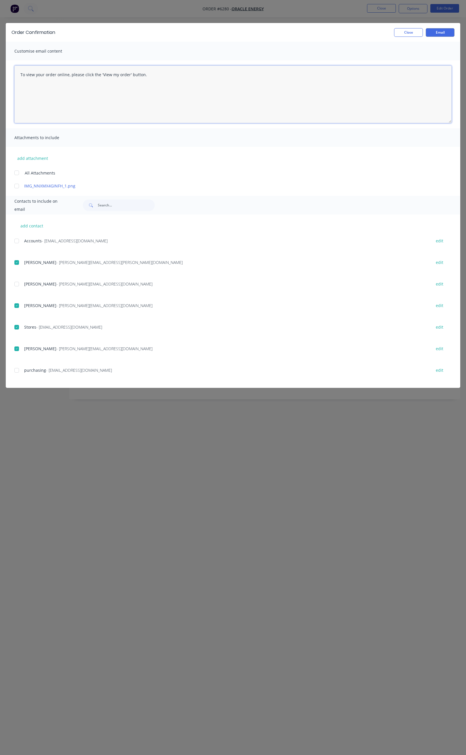
drag, startPoint x: 155, startPoint y: 75, endPoint x: 5, endPoint y: 74, distance: 149.8
click at [6, 74] on div "To view your order online, please click the 'View my order' button." at bounding box center [233, 94] width 454 height 68
paste textarea "Hi All, Your order _______ is now ready for you to pick up in full. Please come…"
click at [54, 87] on textarea at bounding box center [232, 94] width 437 height 57
drag, startPoint x: 105, startPoint y: 115, endPoint x: 97, endPoint y: 111, distance: 9.0
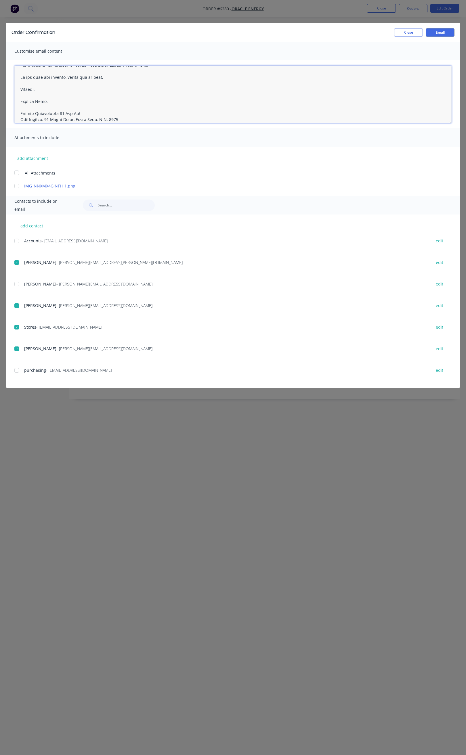
click at [88, 117] on textarea at bounding box center [232, 94] width 437 height 57
click at [153, 89] on textarea at bounding box center [232, 94] width 437 height 57
drag, startPoint x: 102, startPoint y: 115, endPoint x: 105, endPoint y: 118, distance: 4.7
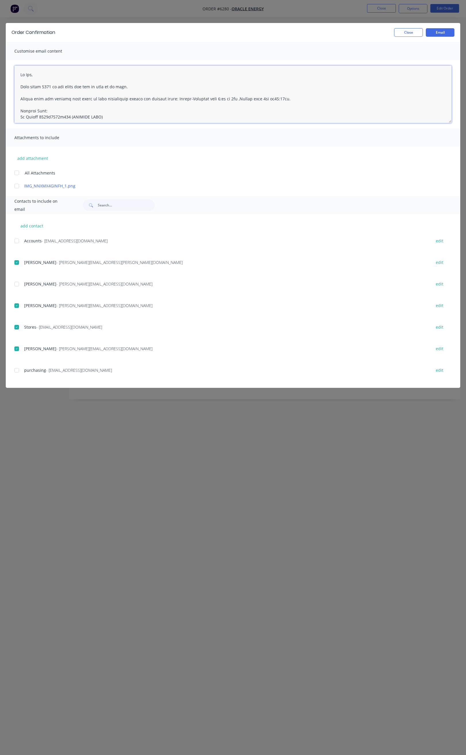
click at [102, 116] on textarea at bounding box center [232, 94] width 437 height 57
type textarea "Hi All, Your order 6280 is now ready for you to pick up in full. Please come an…"
click at [442, 32] on button "Email" at bounding box center [439, 32] width 29 height 9
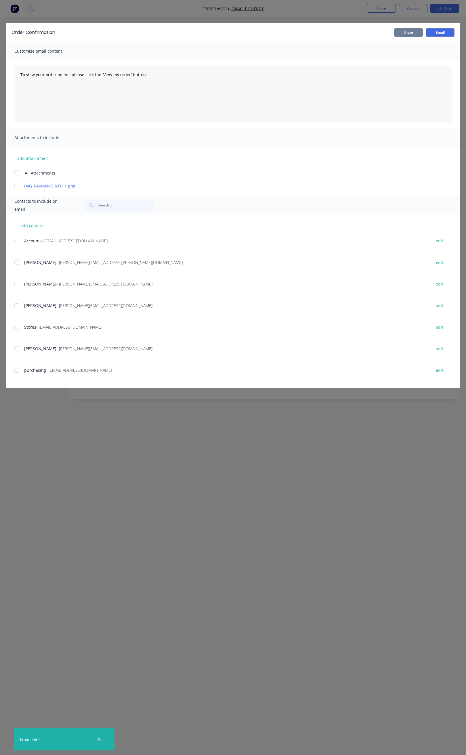
click at [408, 33] on button "Close" at bounding box center [408, 32] width 29 height 9
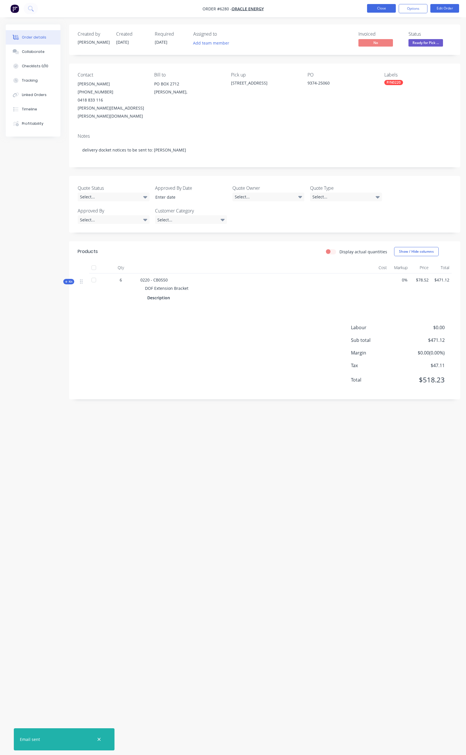
click at [386, 9] on button "Close" at bounding box center [381, 8] width 29 height 9
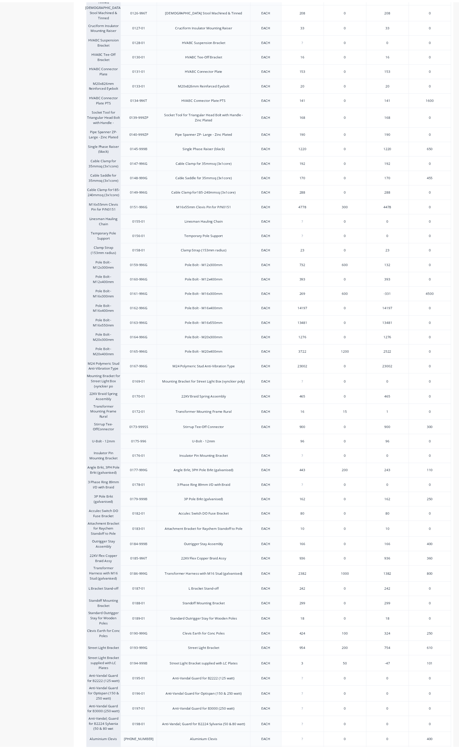
scroll to position [496, 0]
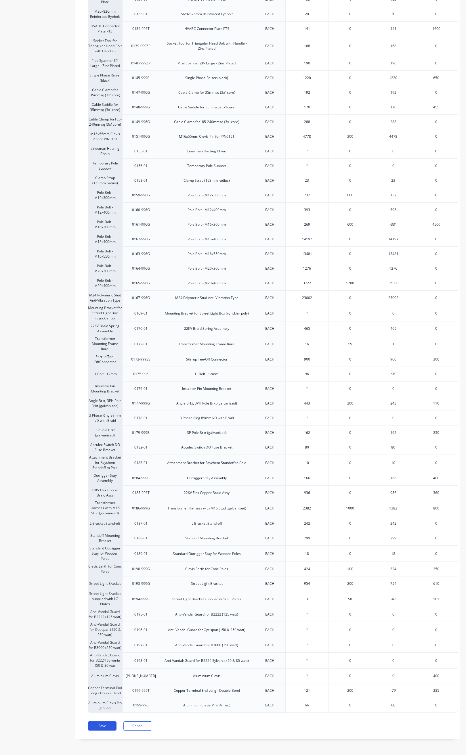
click at [106, 726] on button "Save" at bounding box center [102, 725] width 29 height 9
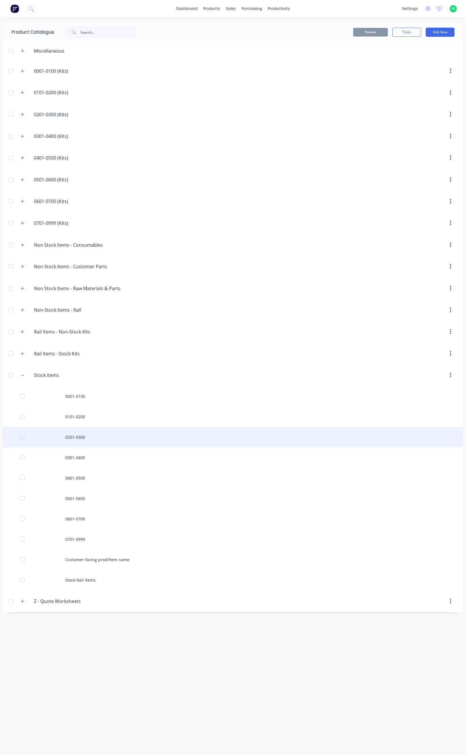
click at [80, 439] on div "0201-0300" at bounding box center [233, 437] width 460 height 20
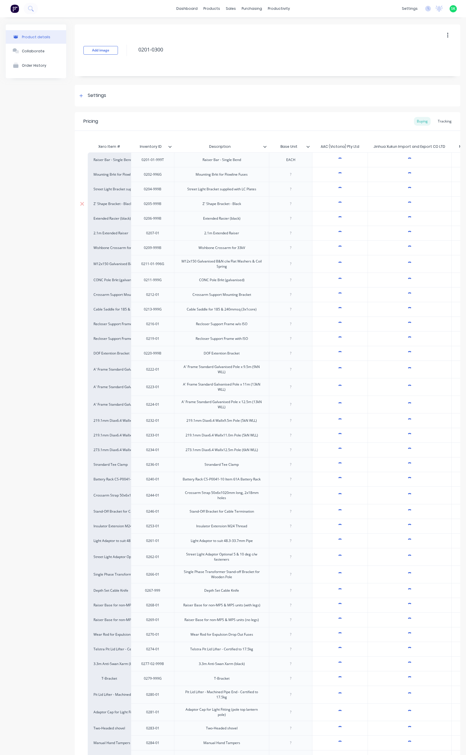
type textarea "x"
click at [437, 121] on div "Tracking" at bounding box center [445, 121] width 20 height 9
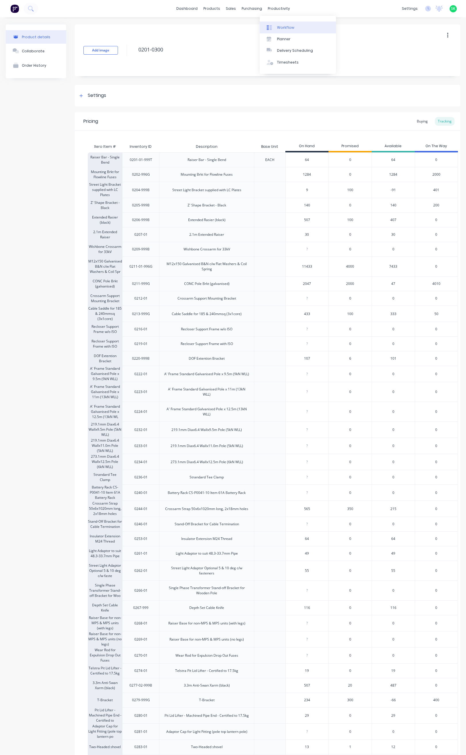
click at [273, 24] on link "Workflow" at bounding box center [298, 27] width 76 height 11
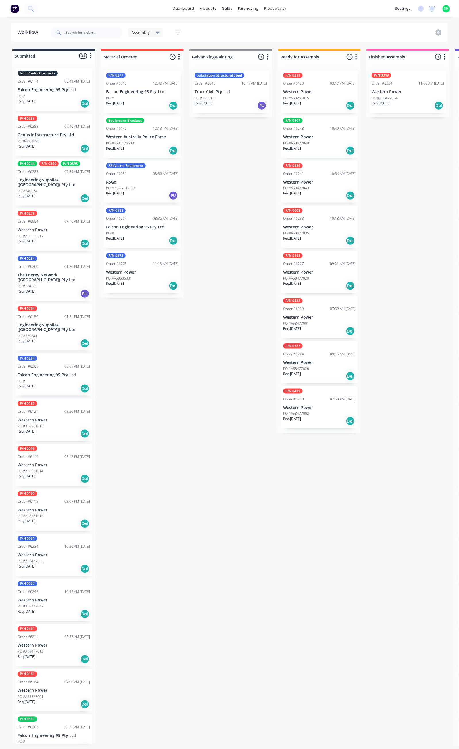
click at [49, 83] on div "Order #6174 08:49 AM [DATE]" at bounding box center [54, 81] width 72 height 5
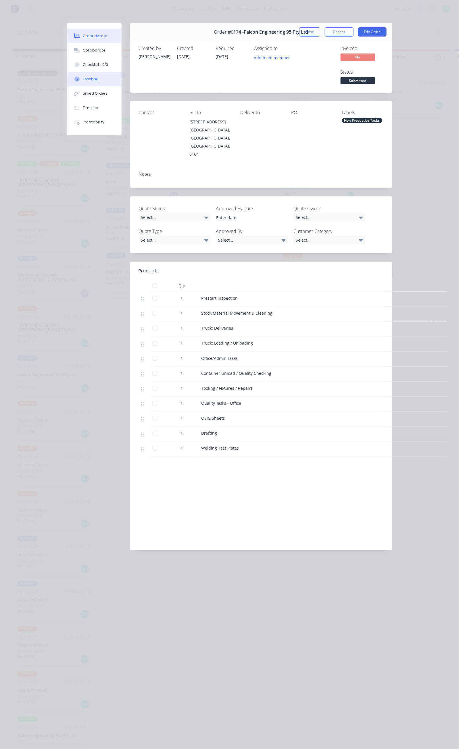
click at [67, 79] on button "Tracking" at bounding box center [94, 79] width 55 height 14
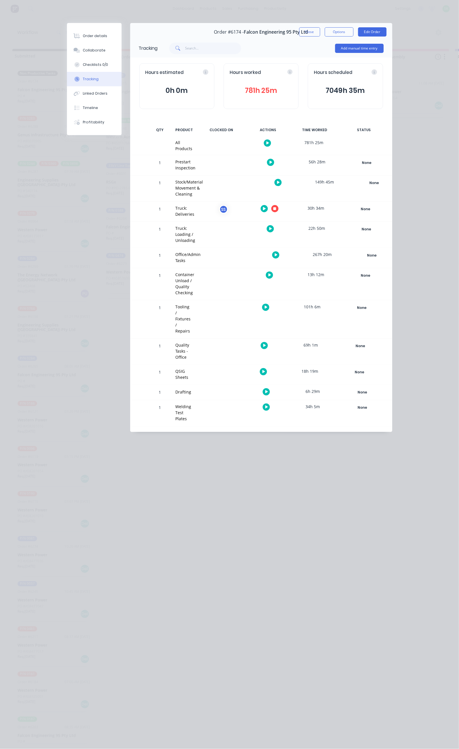
click at [278, 253] on icon "button" at bounding box center [276, 255] width 3 height 4
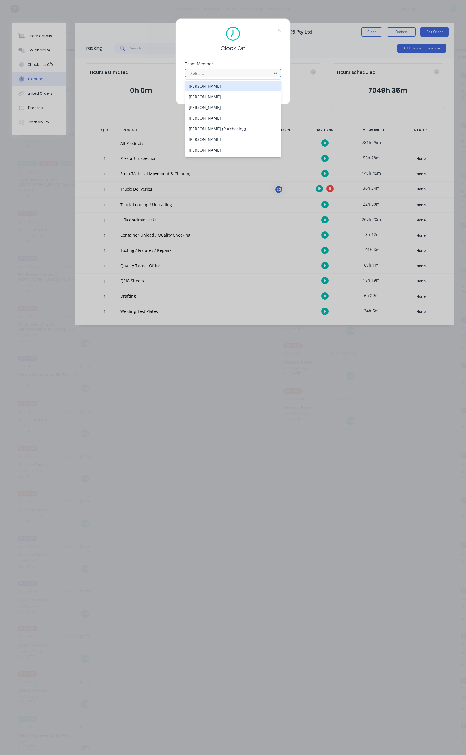
click at [251, 74] on div at bounding box center [229, 73] width 79 height 7
type input "st"
click at [215, 86] on div "[PERSON_NAME]" at bounding box center [233, 86] width 96 height 11
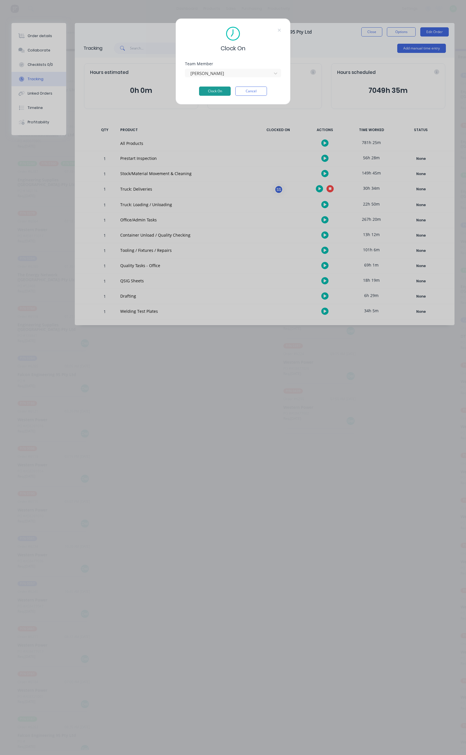
click at [214, 89] on button "Clock On" at bounding box center [215, 91] width 32 height 9
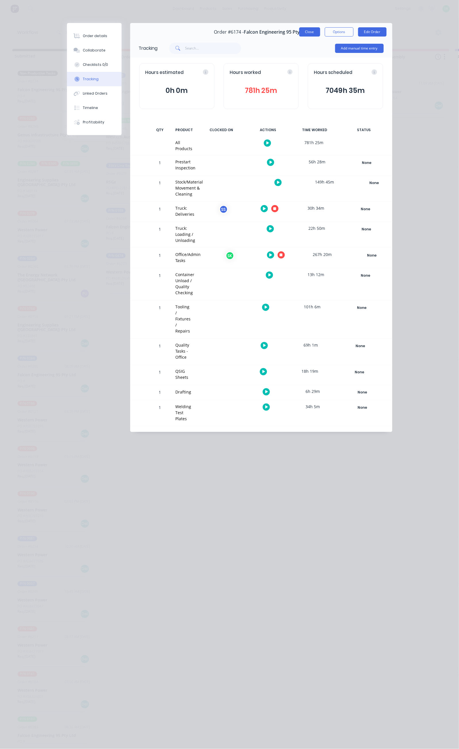
click at [320, 31] on button "Close" at bounding box center [309, 31] width 21 height 9
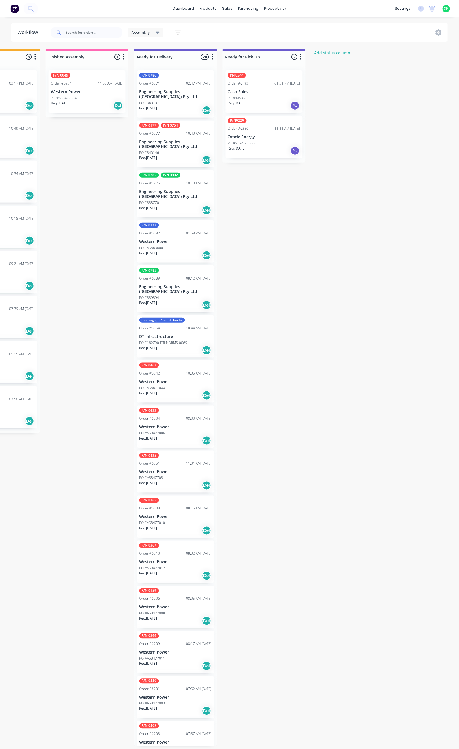
scroll to position [0, 365]
